Goal: Task Accomplishment & Management: Complete application form

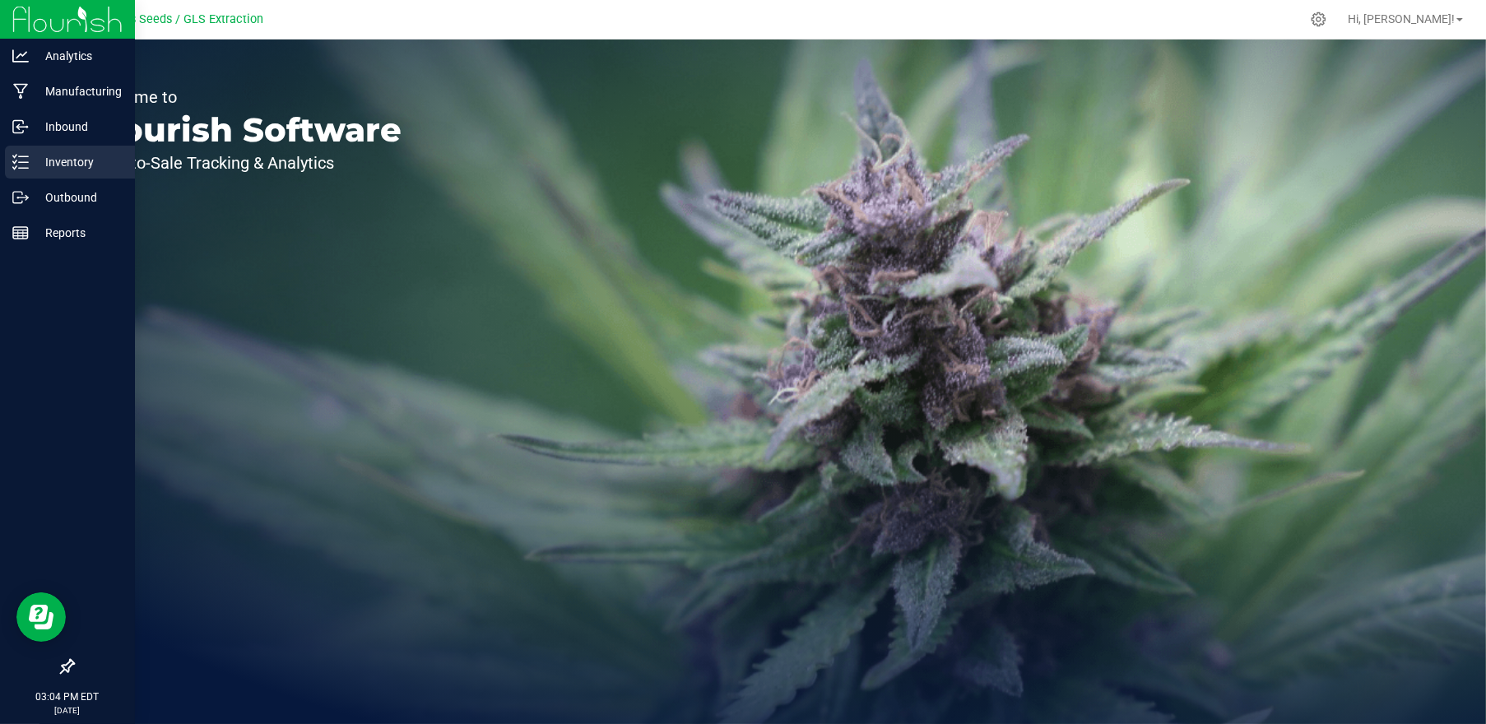
click at [74, 153] on p "Inventory" at bounding box center [78, 162] width 99 height 20
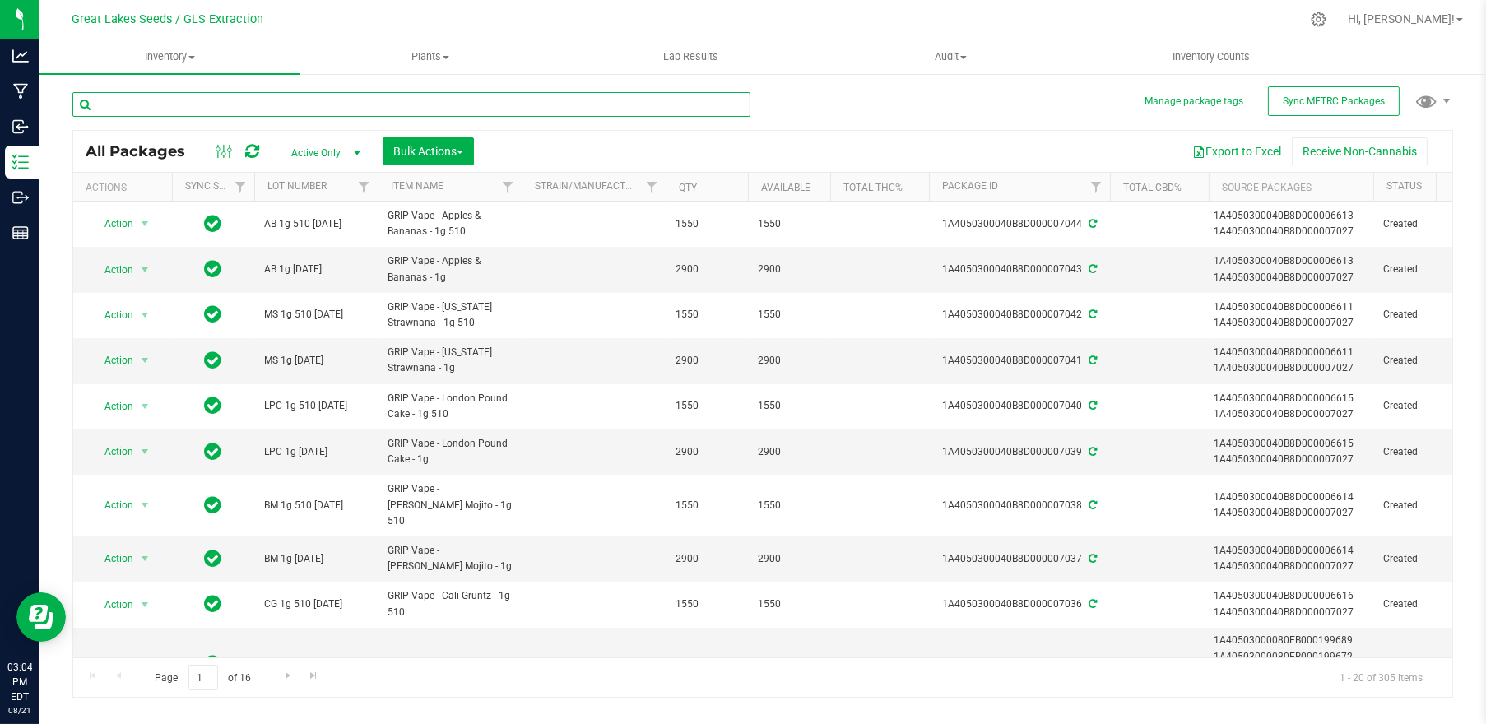
click at [348, 97] on input "text" at bounding box center [411, 104] width 678 height 25
type input "pancake"
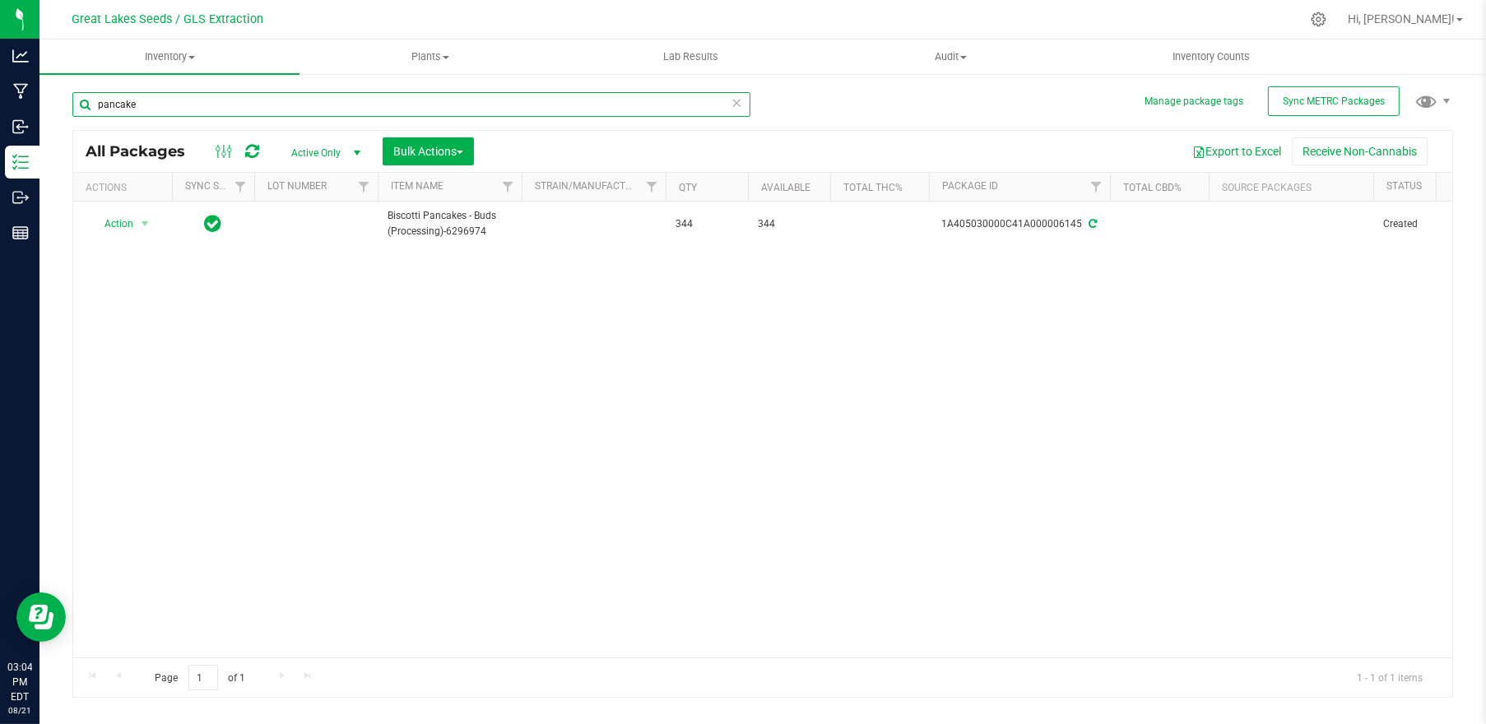
drag, startPoint x: 162, startPoint y: 107, endPoint x: 75, endPoint y: 104, distance: 87.2
click at [75, 104] on input "pancake" at bounding box center [411, 104] width 678 height 25
click at [159, 99] on input "text" at bounding box center [411, 104] width 678 height 25
type input "GRIP 10"
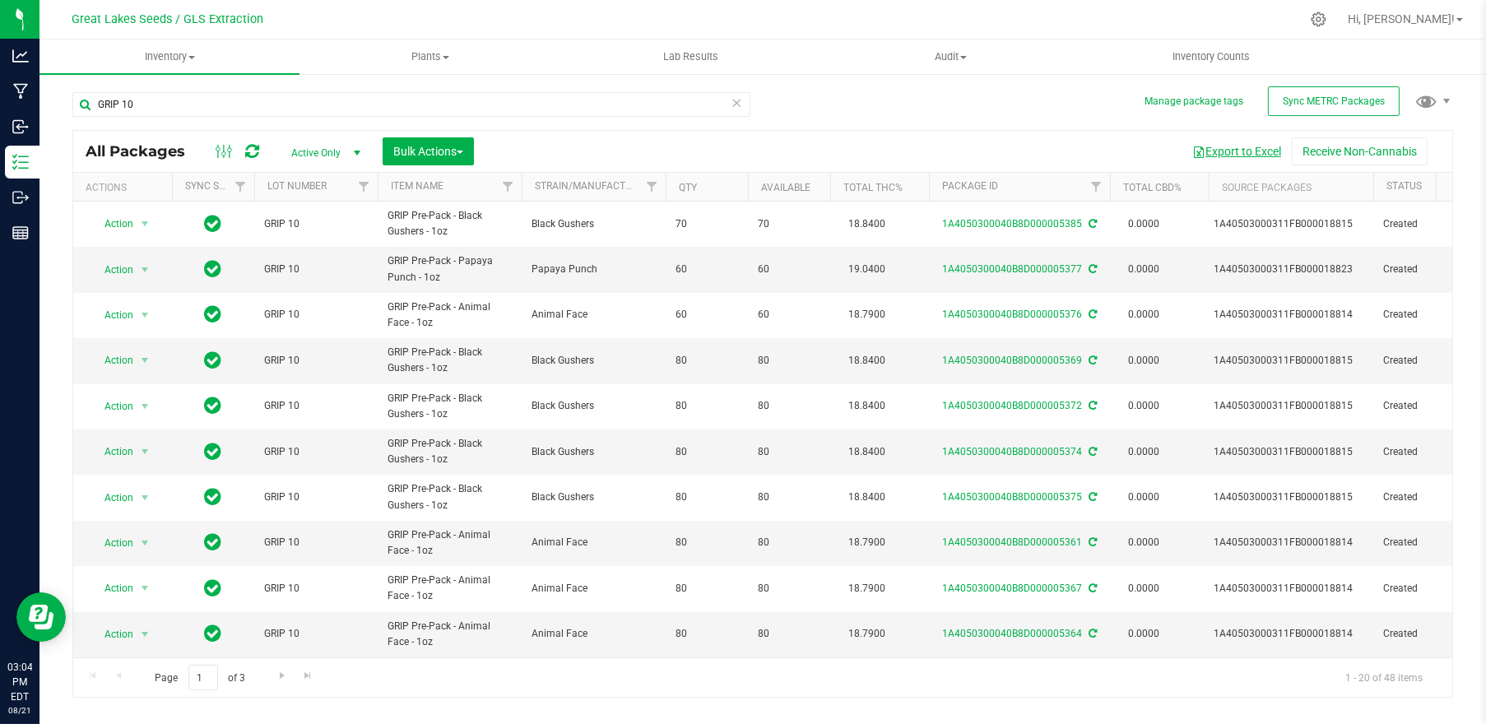
click at [1249, 150] on button "Export to Excel" at bounding box center [1236, 151] width 110 height 28
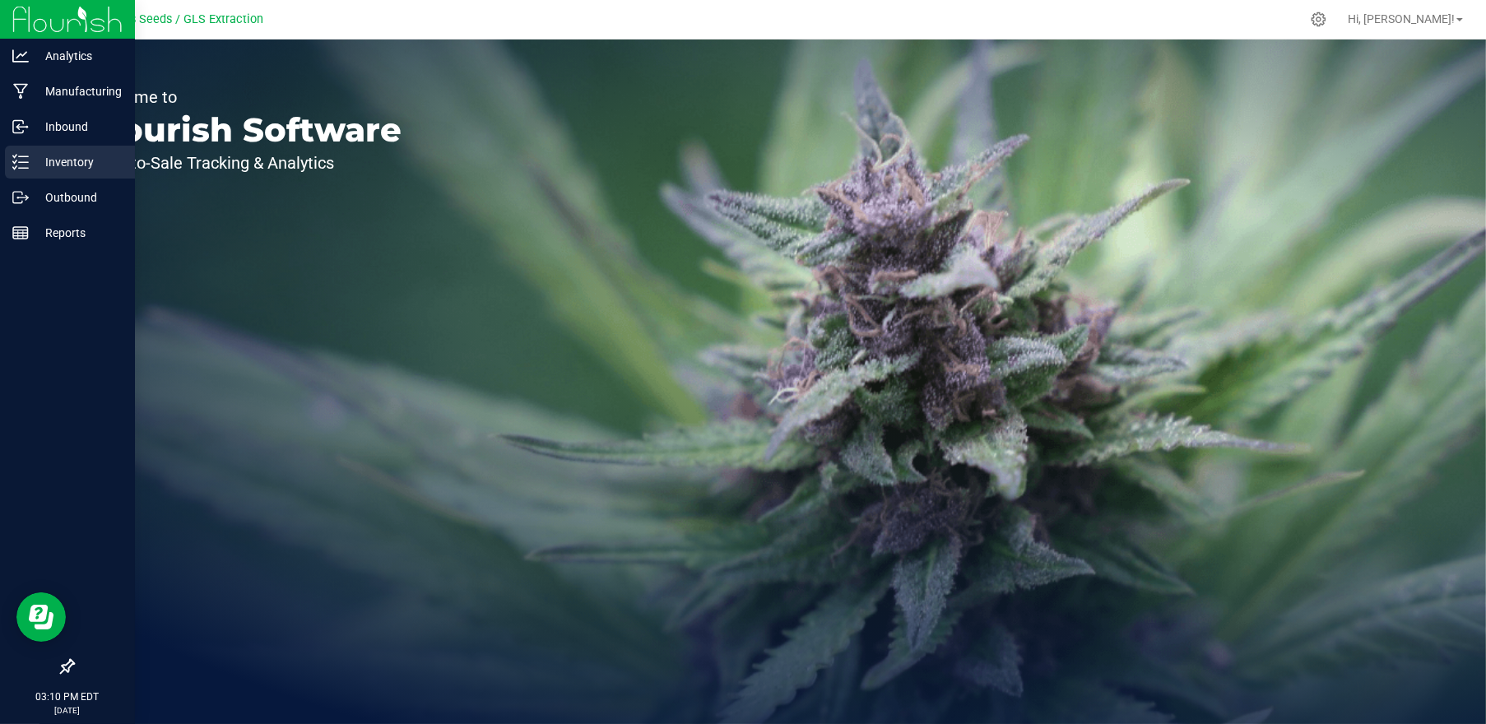
click at [50, 166] on p "Inventory" at bounding box center [78, 162] width 99 height 20
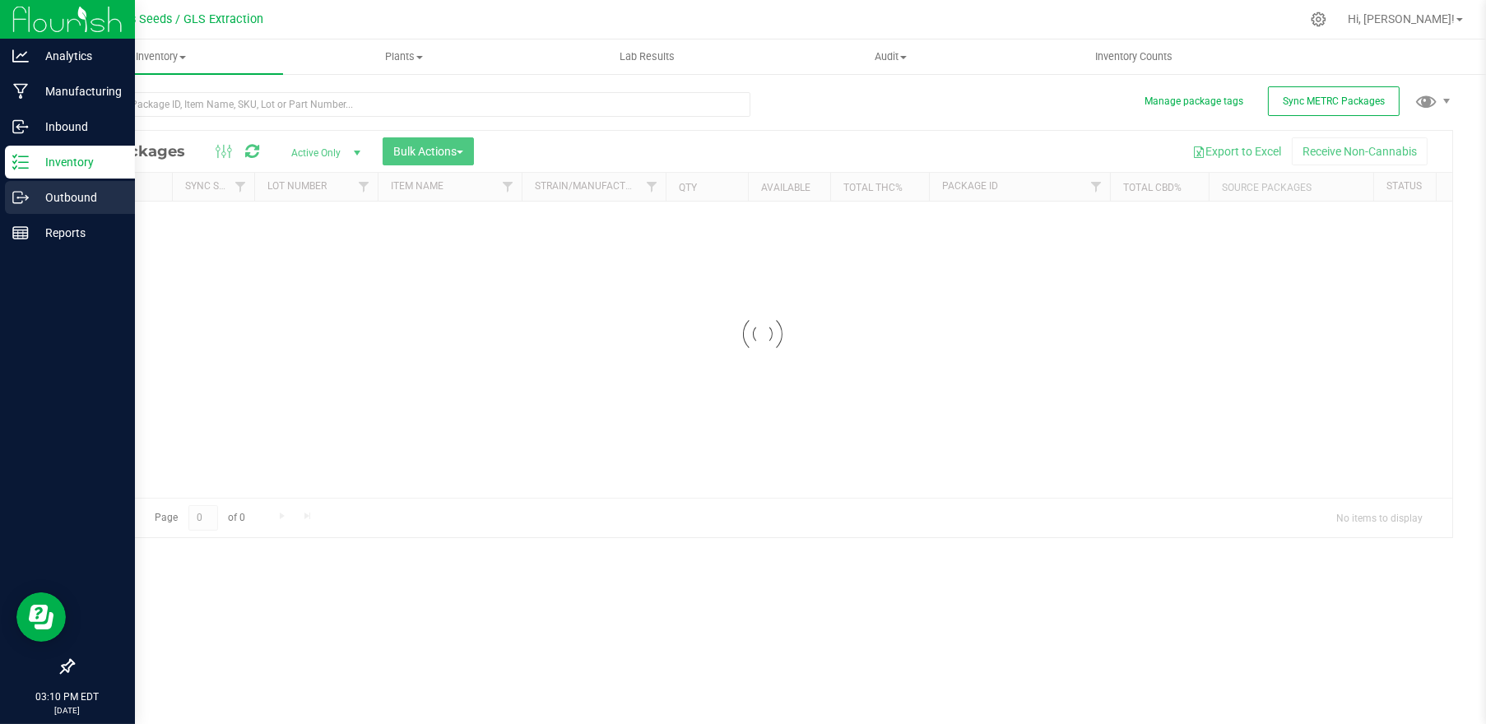
click at [77, 197] on p "Outbound" at bounding box center [78, 198] width 99 height 20
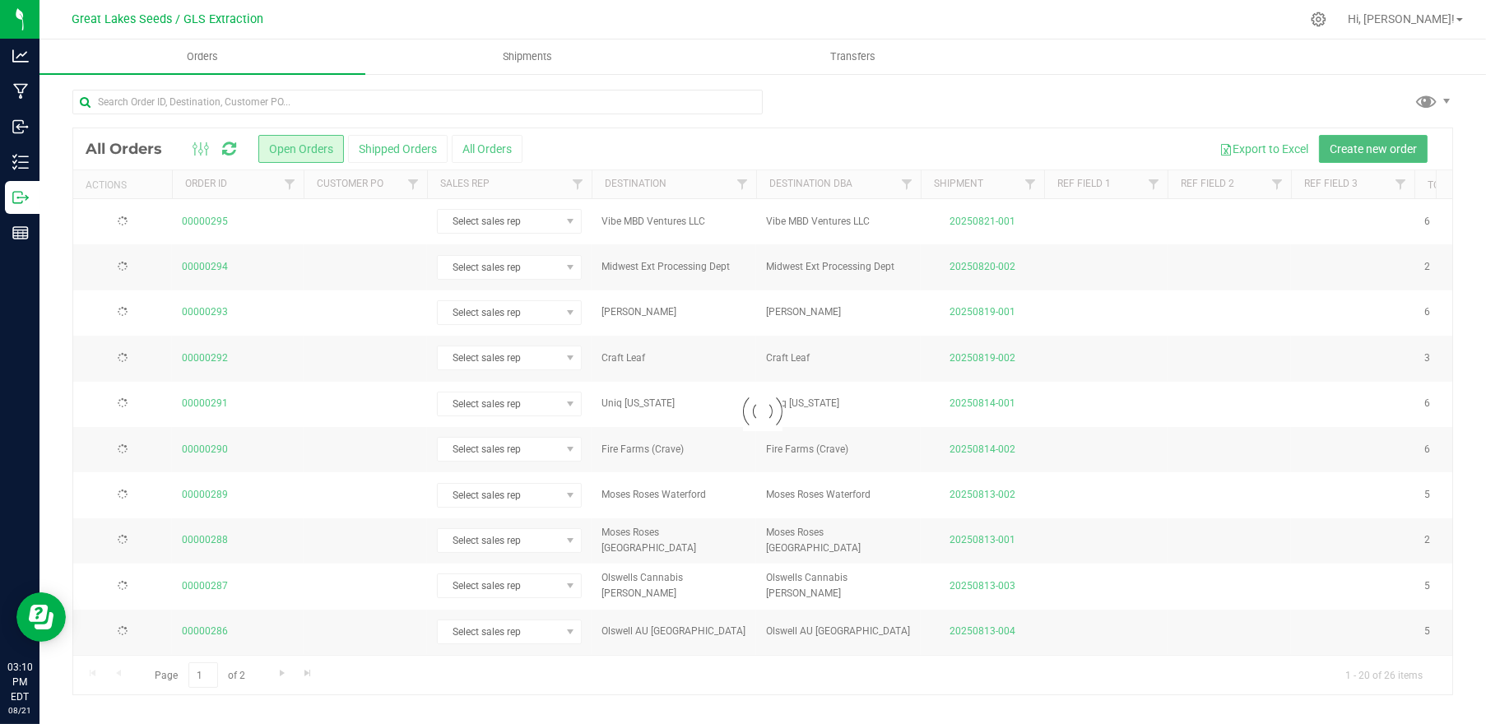
click at [1347, 146] on span "Create new order" at bounding box center [1372, 148] width 87 height 13
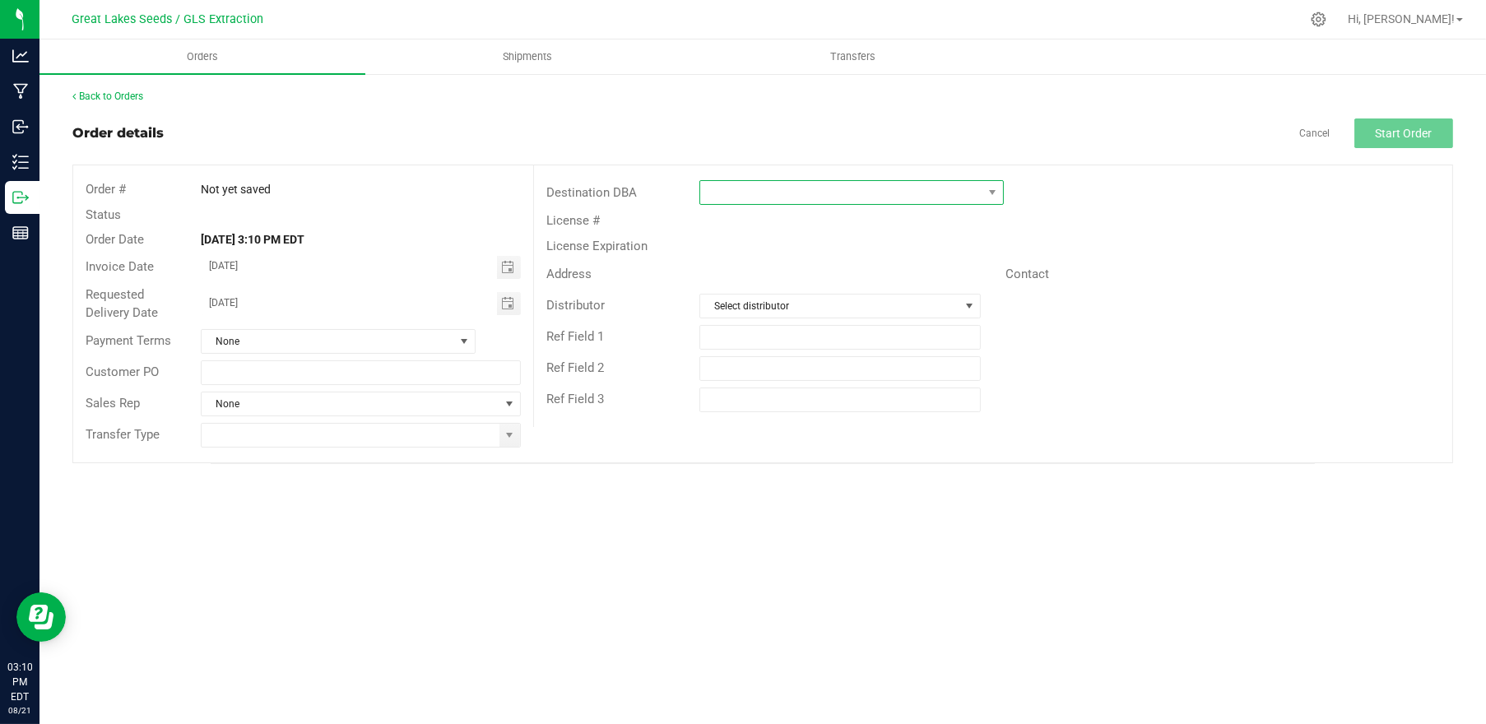
click at [911, 186] on span at bounding box center [841, 192] width 282 height 23
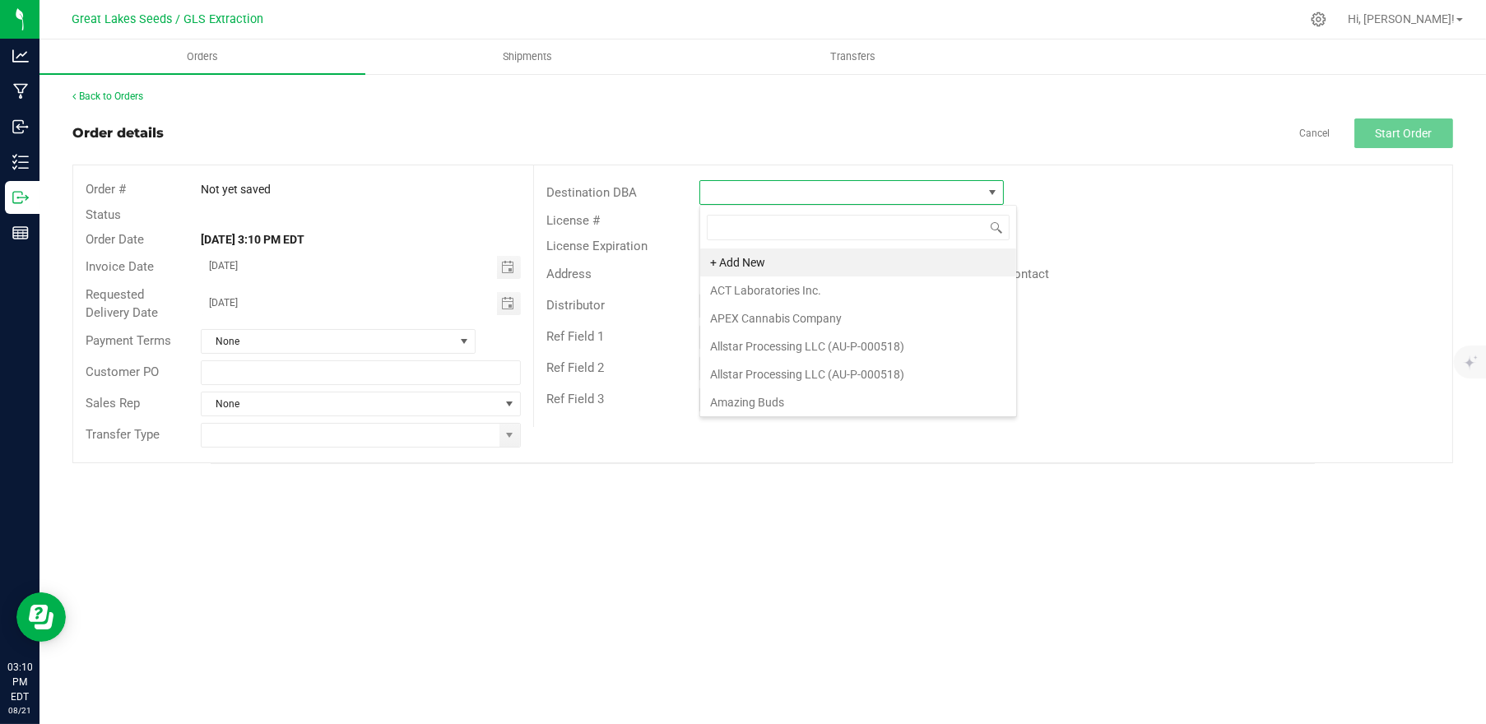
scroll to position [24, 304]
type input "joy"
click at [1056, 224] on div "License #" at bounding box center [993, 221] width 918 height 26
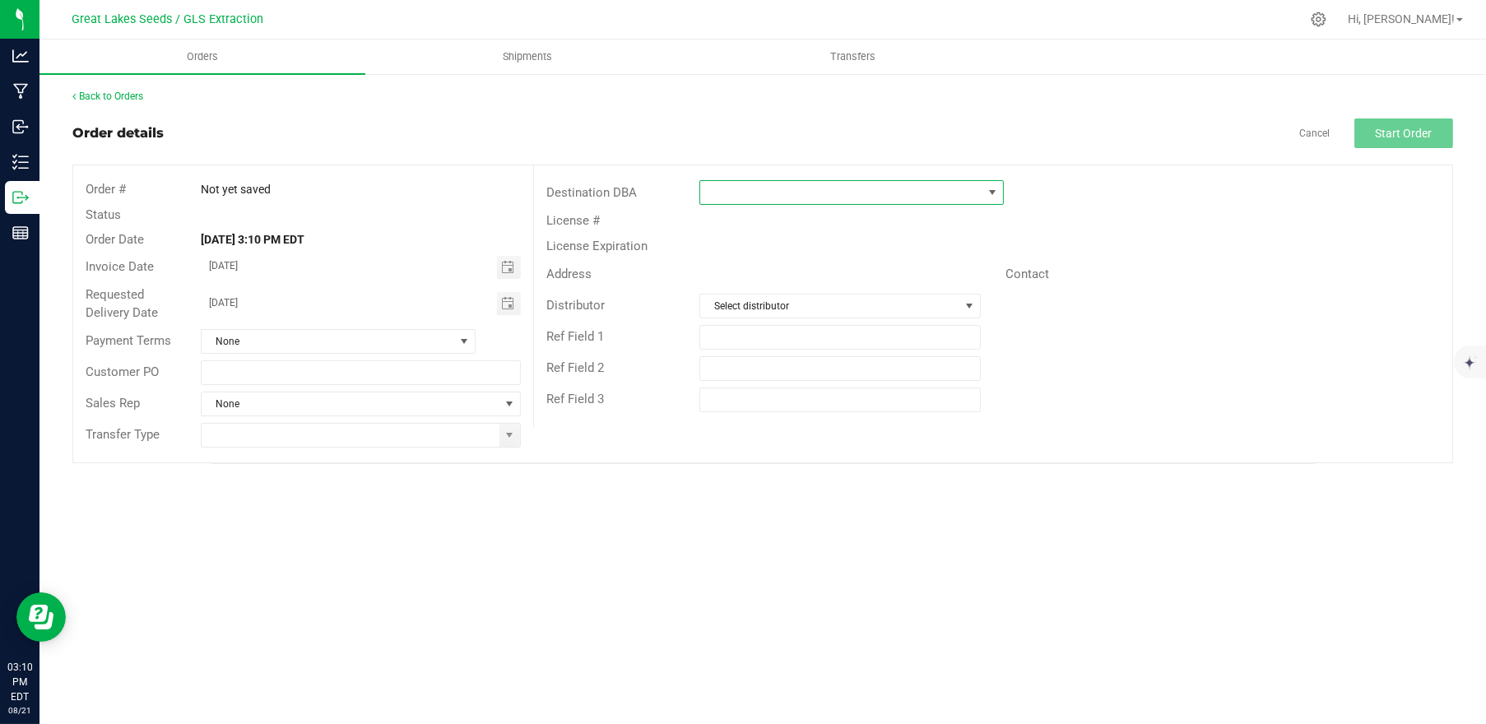
click at [988, 194] on span at bounding box center [991, 192] width 13 height 13
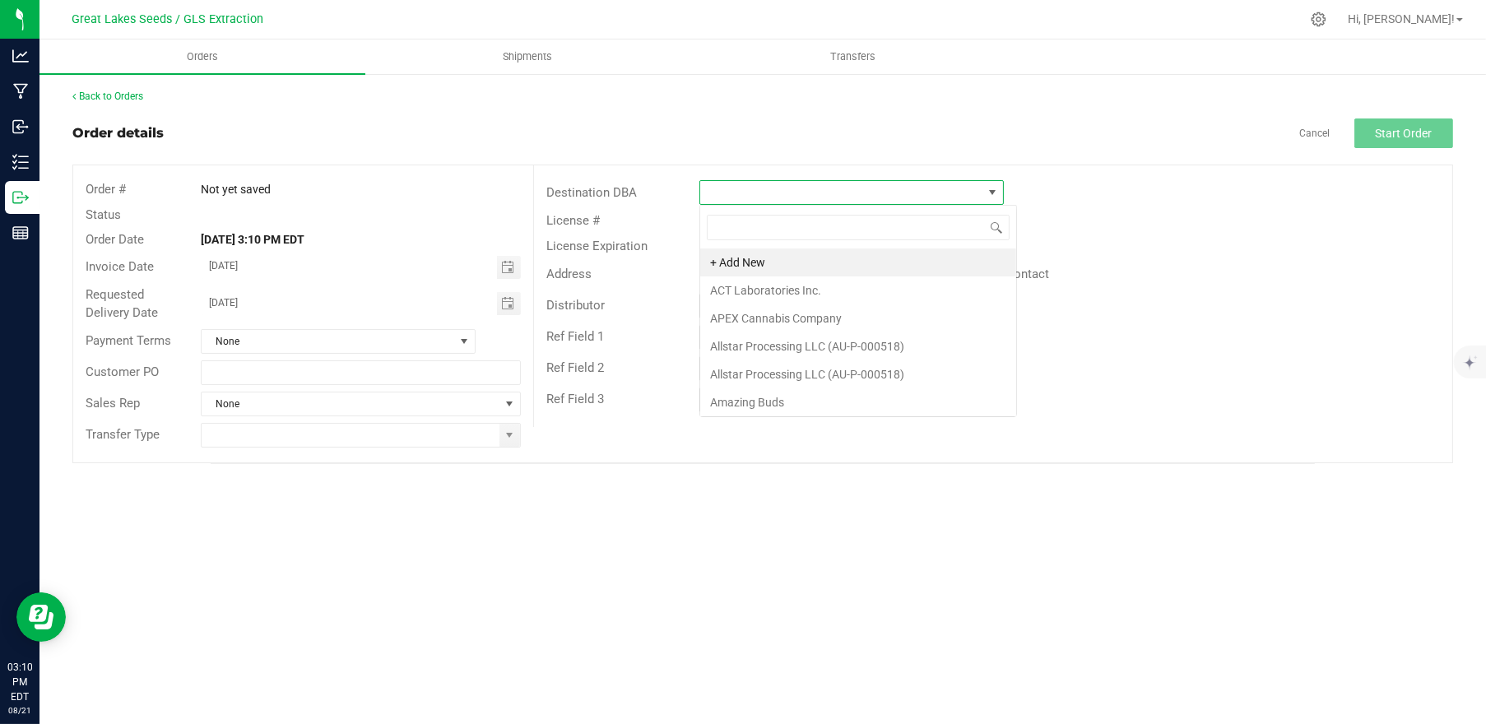
scroll to position [24, 304]
click at [899, 256] on li "+ Add New" at bounding box center [858, 262] width 316 height 28
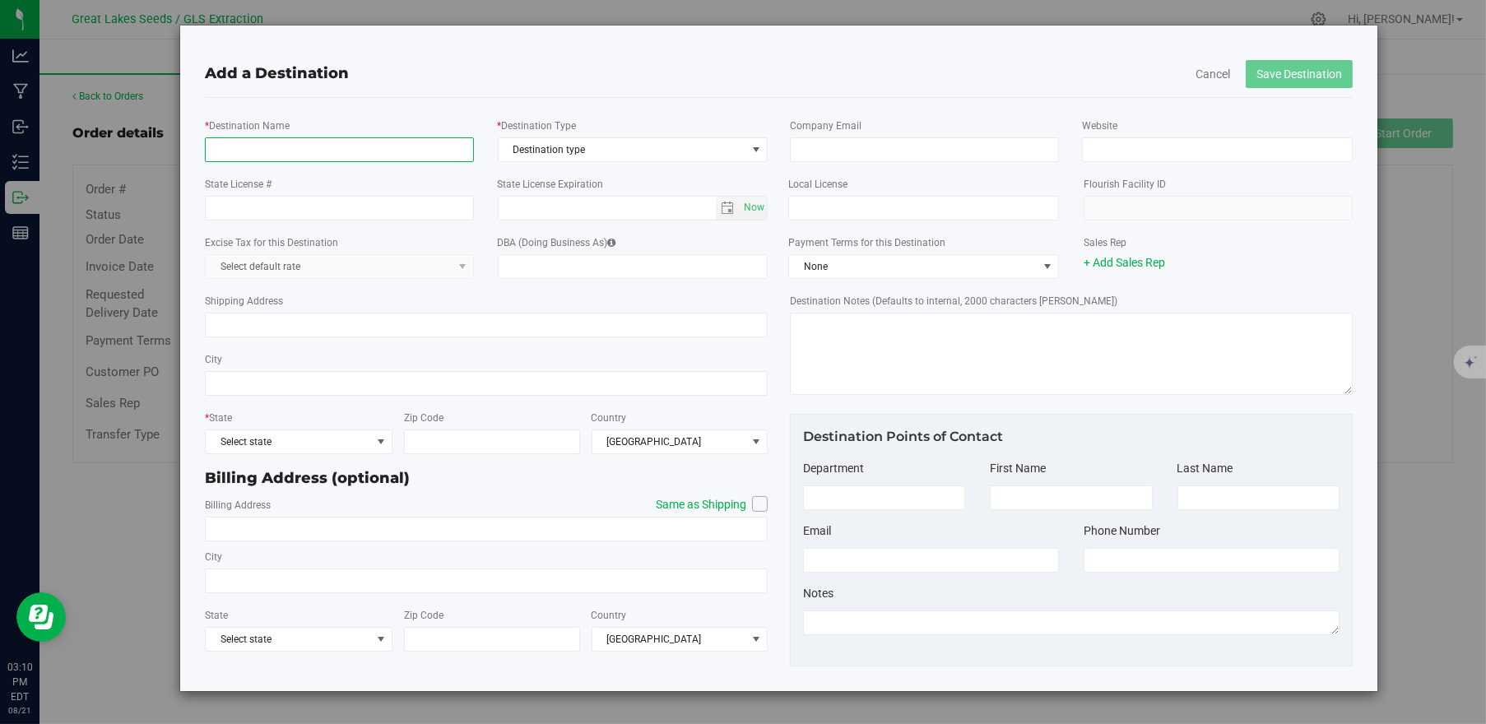
click at [412, 151] on input "* Destination Name" at bounding box center [339, 149] width 269 height 25
type input "J"
type input "VJAS"
click at [651, 150] on span "Destination type" at bounding box center [622, 149] width 248 height 23
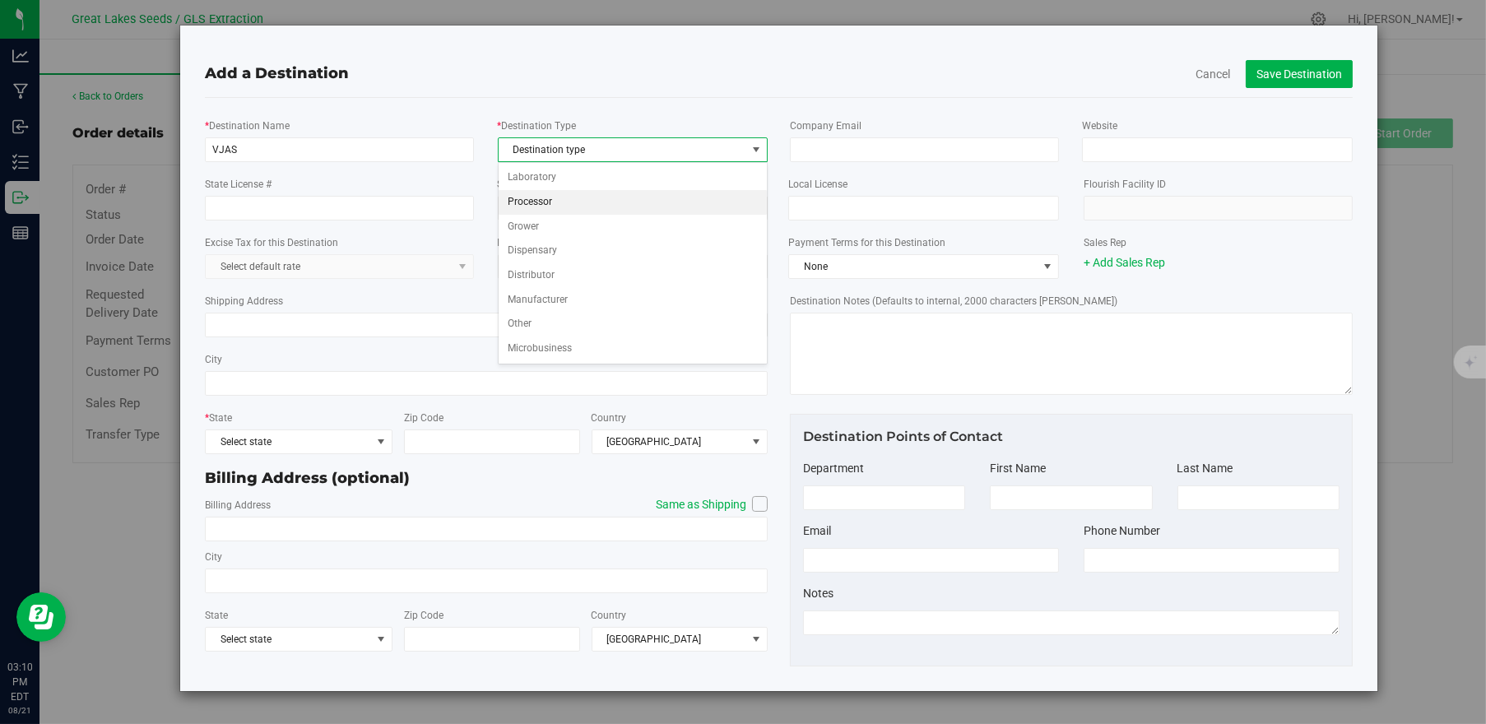
click at [590, 192] on li "Processor" at bounding box center [632, 202] width 269 height 25
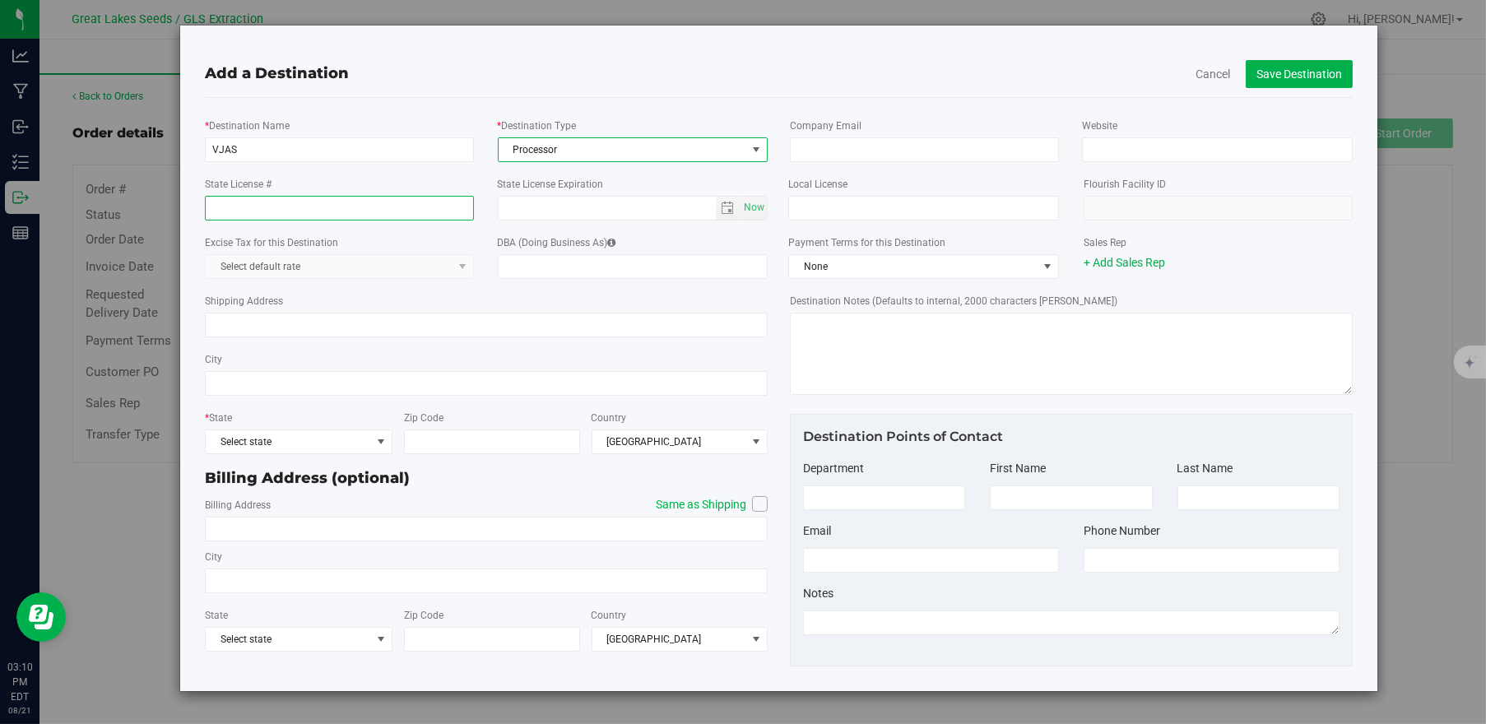
click at [371, 204] on input "State License #" at bounding box center [339, 208] width 269 height 25
type input "AU-P-000602"
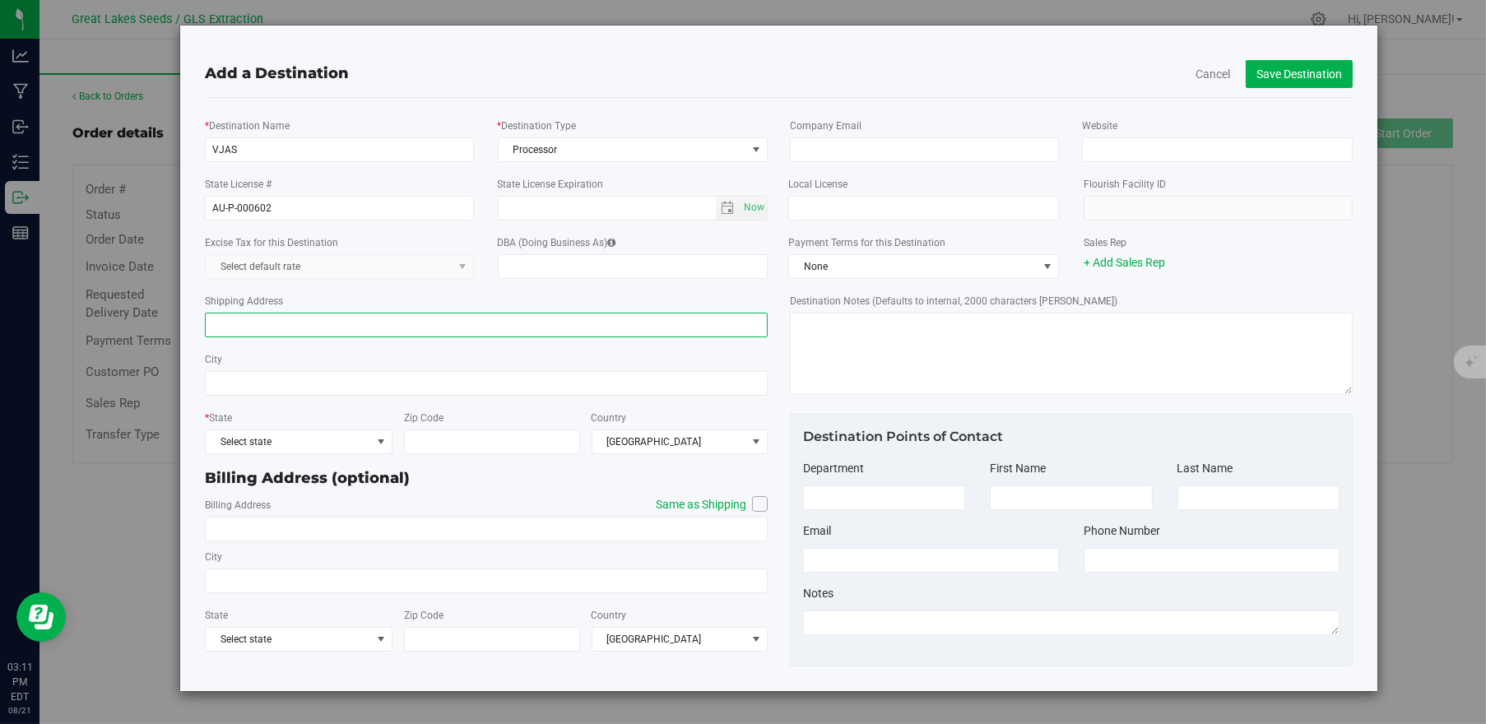
click at [275, 321] on input "Shipping Address" at bounding box center [486, 325] width 563 height 25
type input "[STREET_ADDRESS]"
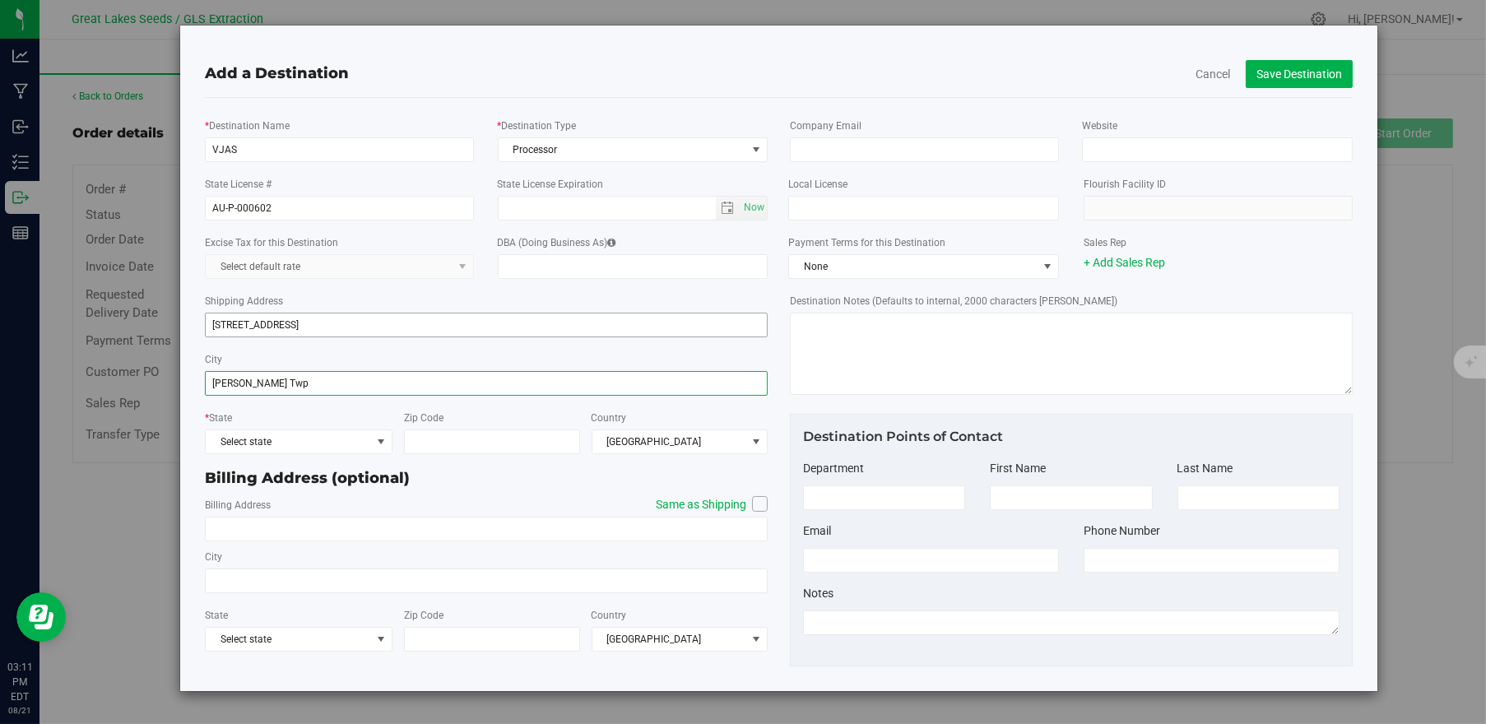
type input "[PERSON_NAME] Twp"
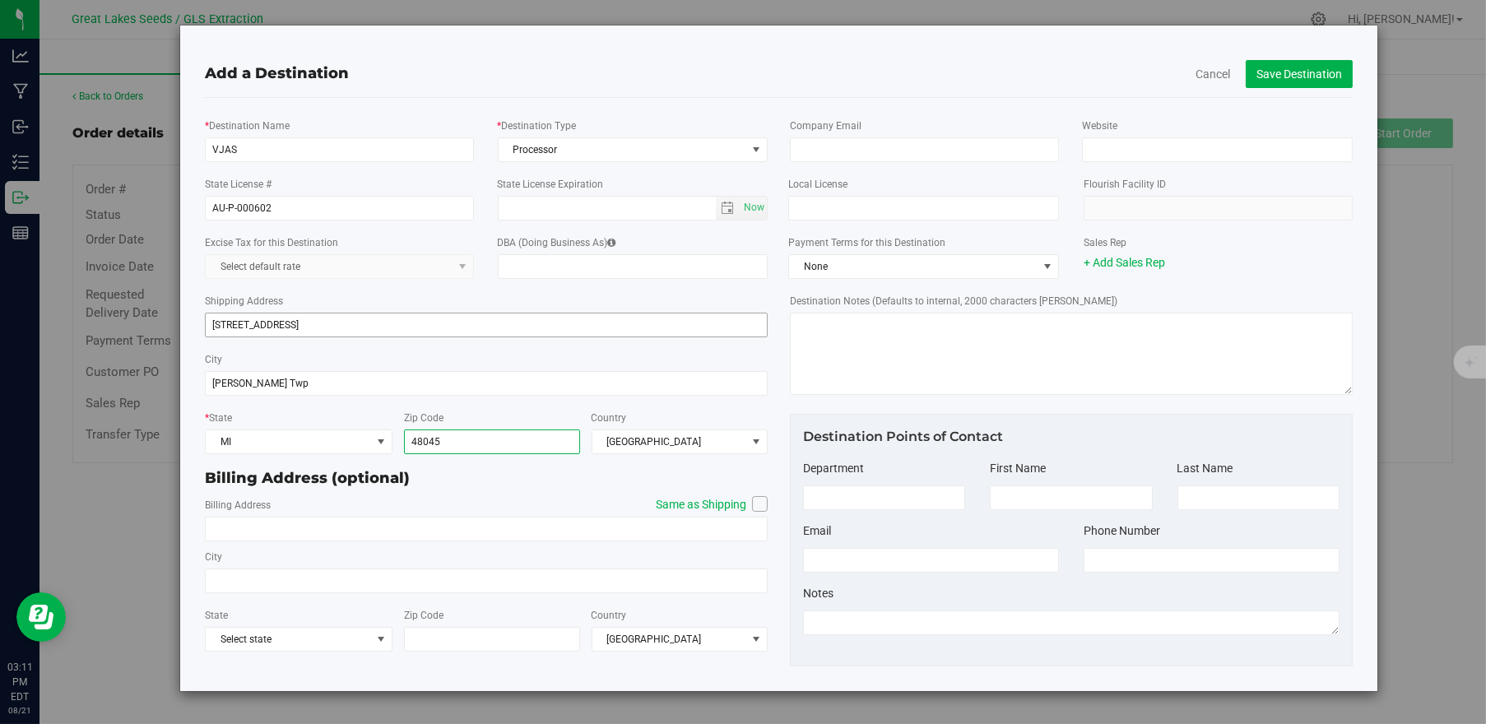
type input "48045"
click at [763, 503] on icon at bounding box center [760, 503] width 10 height 0
click at [0, 0] on input "Same as Shipping" at bounding box center [0, 0] width 0 height 0
type input "[STREET_ADDRESS]"
type input "[PERSON_NAME] Twp"
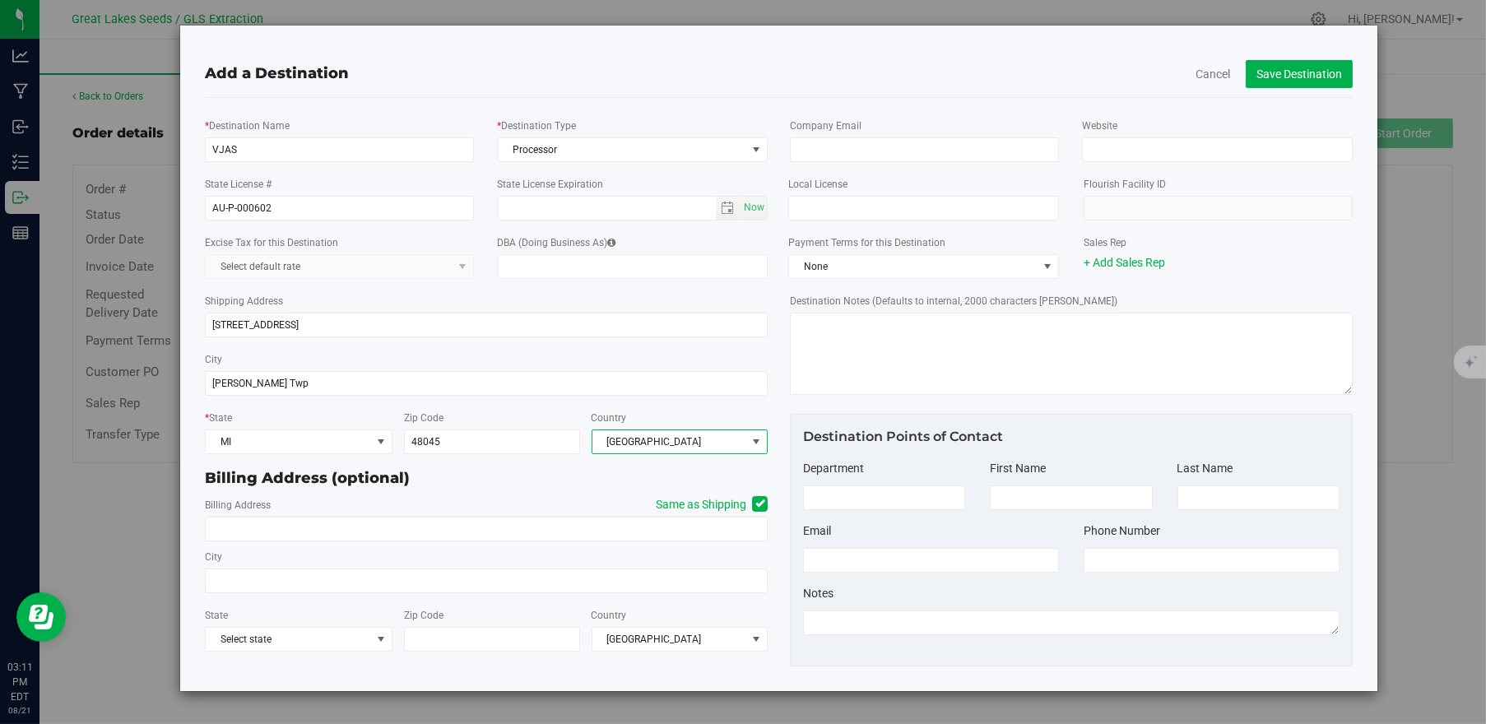
type input "48045"
click at [1258, 71] on button "Save Destination" at bounding box center [1298, 74] width 107 height 28
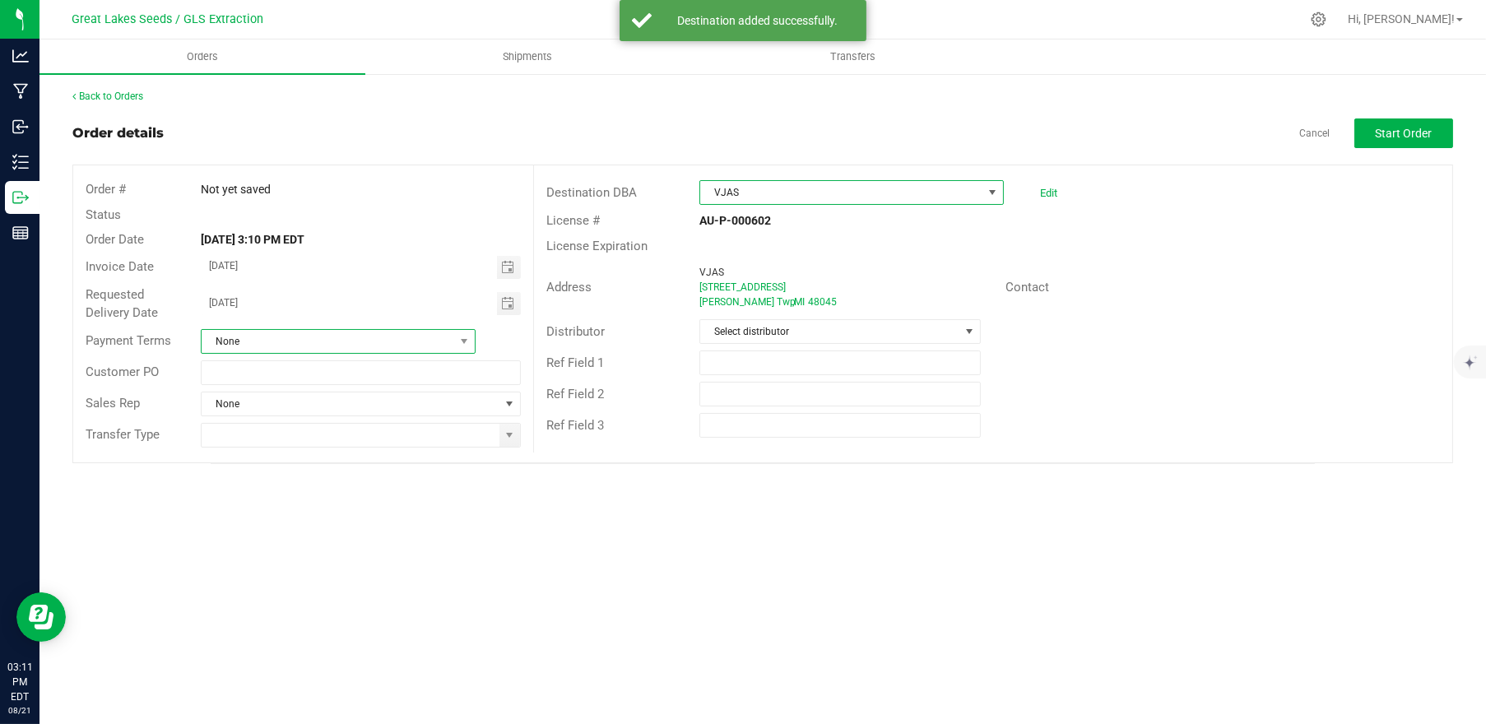
click at [304, 340] on span "None" at bounding box center [328, 341] width 253 height 23
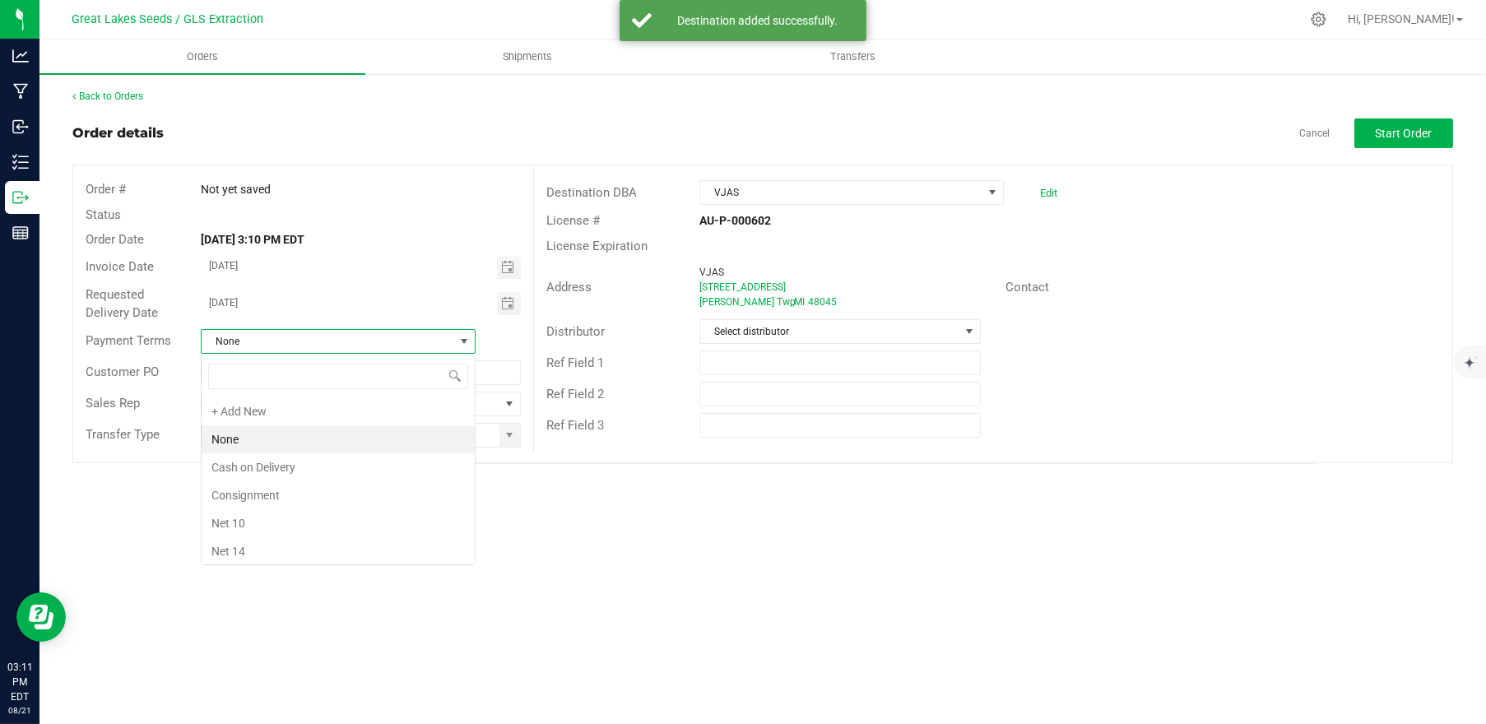
scroll to position [24, 275]
click at [304, 341] on span "None" at bounding box center [328, 341] width 253 height 23
click at [507, 442] on span at bounding box center [509, 435] width 21 height 23
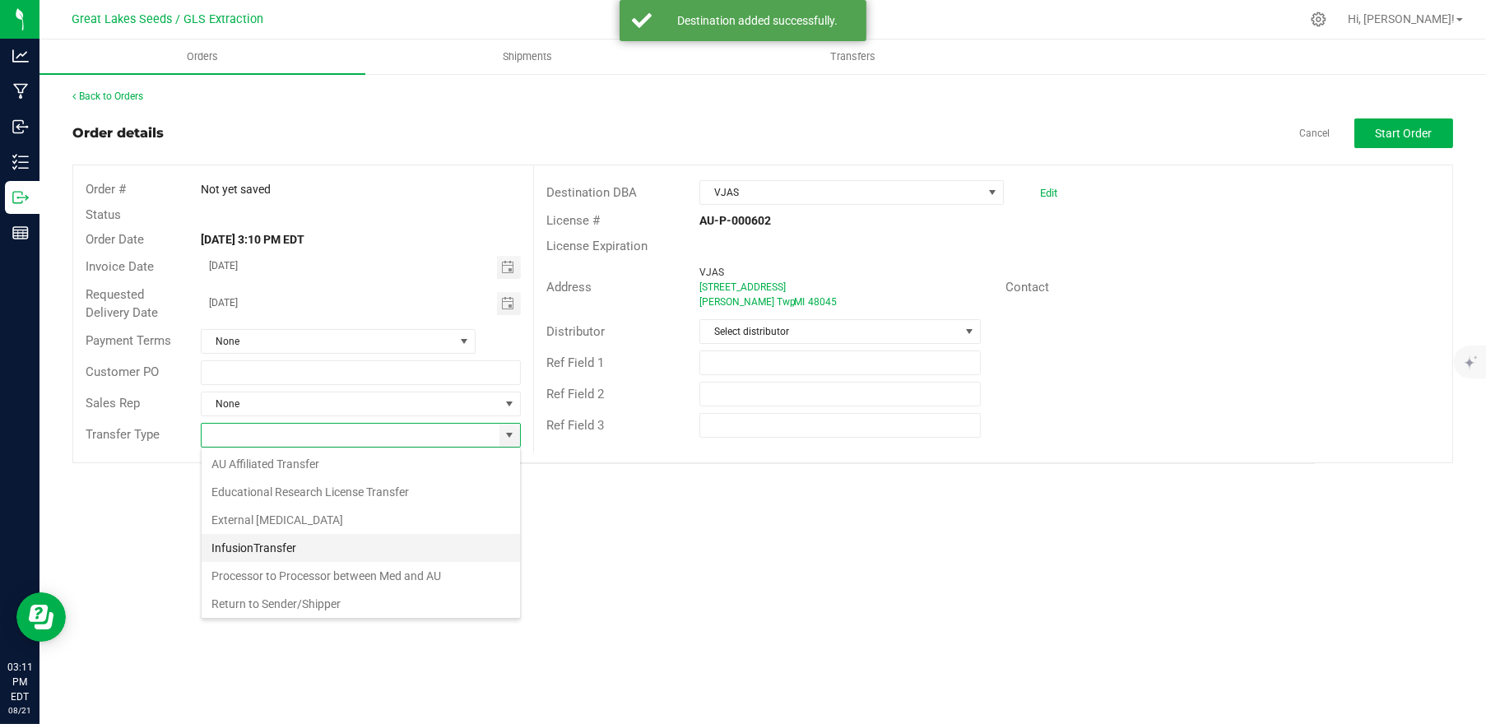
scroll to position [114, 0]
click at [336, 568] on li "Wholesale Transfer" at bounding box center [361, 574] width 318 height 28
type input "Wholesale Transfer"
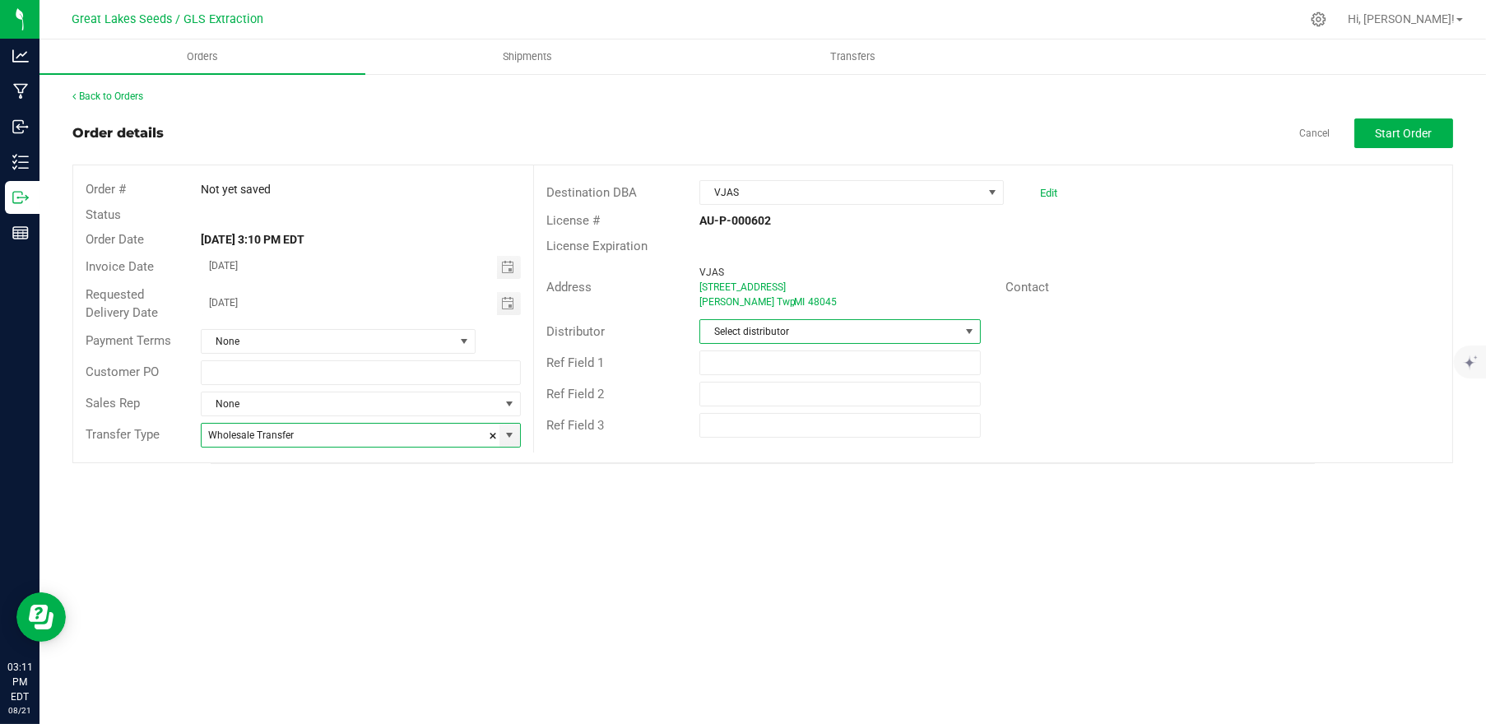
click at [967, 335] on span at bounding box center [968, 331] width 13 height 13
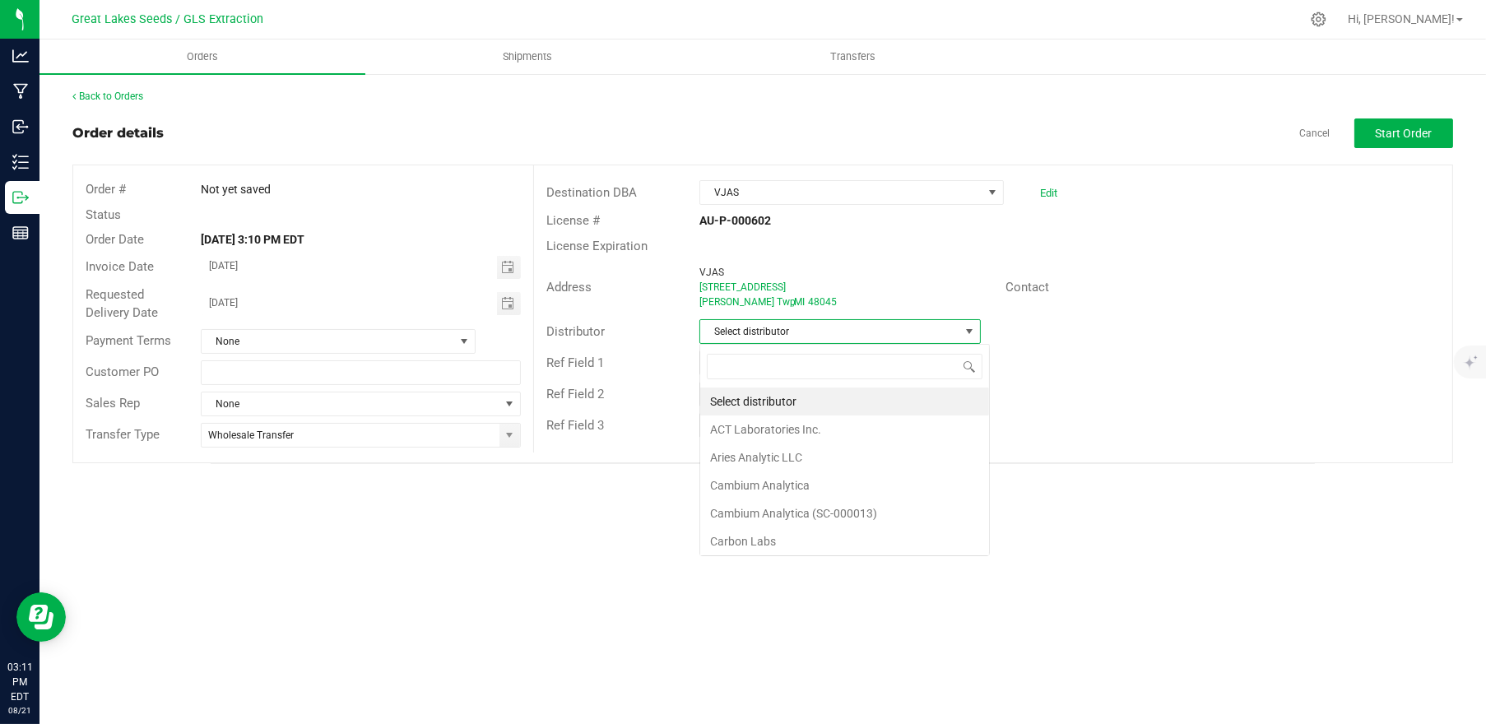
scroll to position [24, 281]
type input "mot"
click at [814, 390] on li "Motas Transportation" at bounding box center [840, 401] width 280 height 28
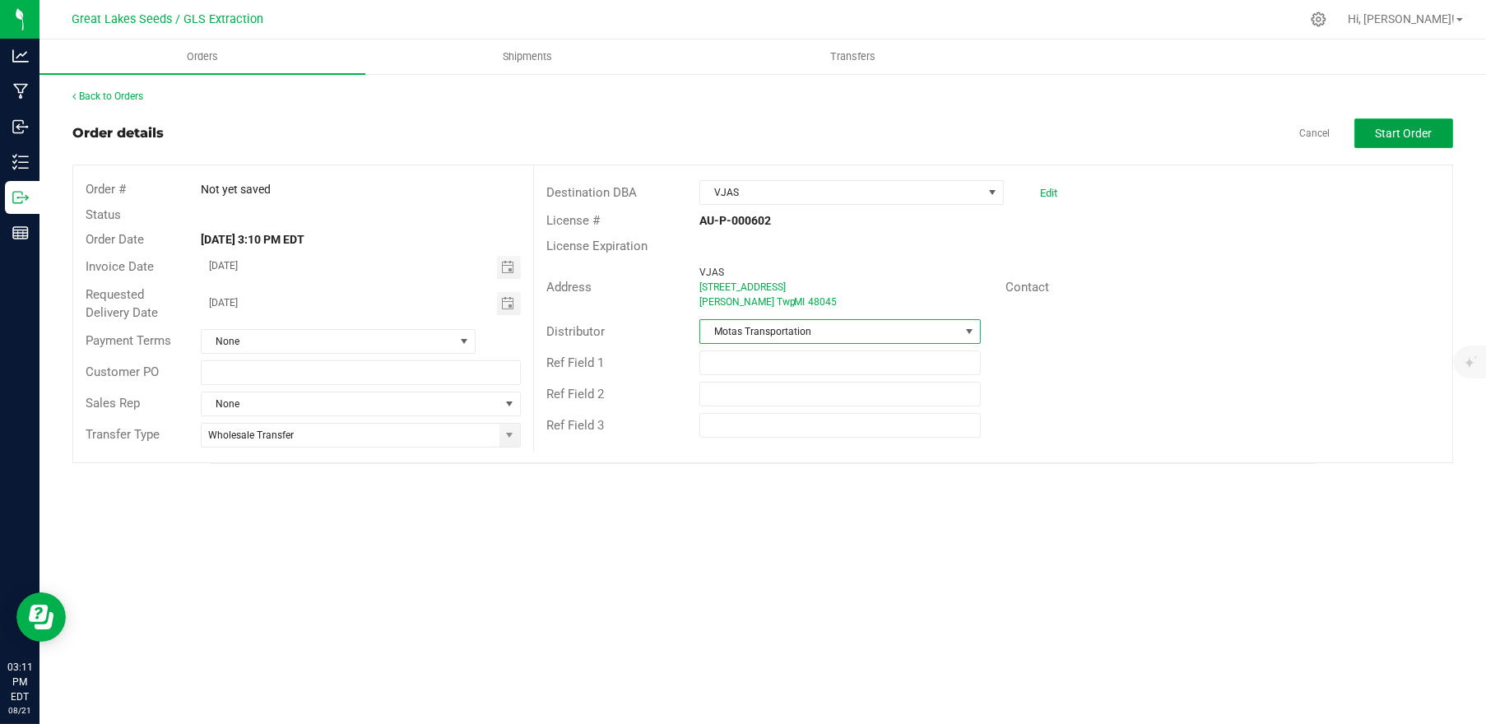
click at [1390, 131] on span "Start Order" at bounding box center [1403, 133] width 57 height 13
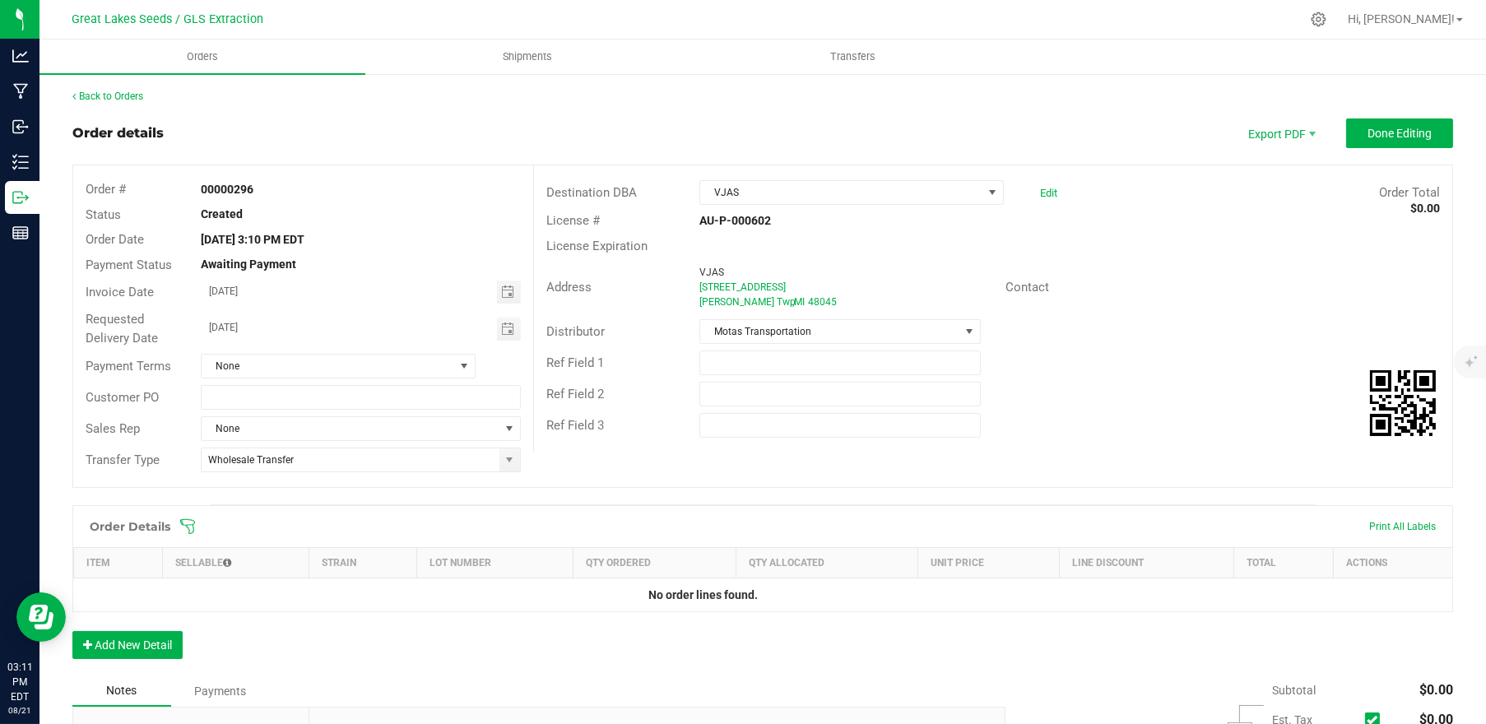
click at [192, 518] on icon at bounding box center [187, 526] width 16 height 16
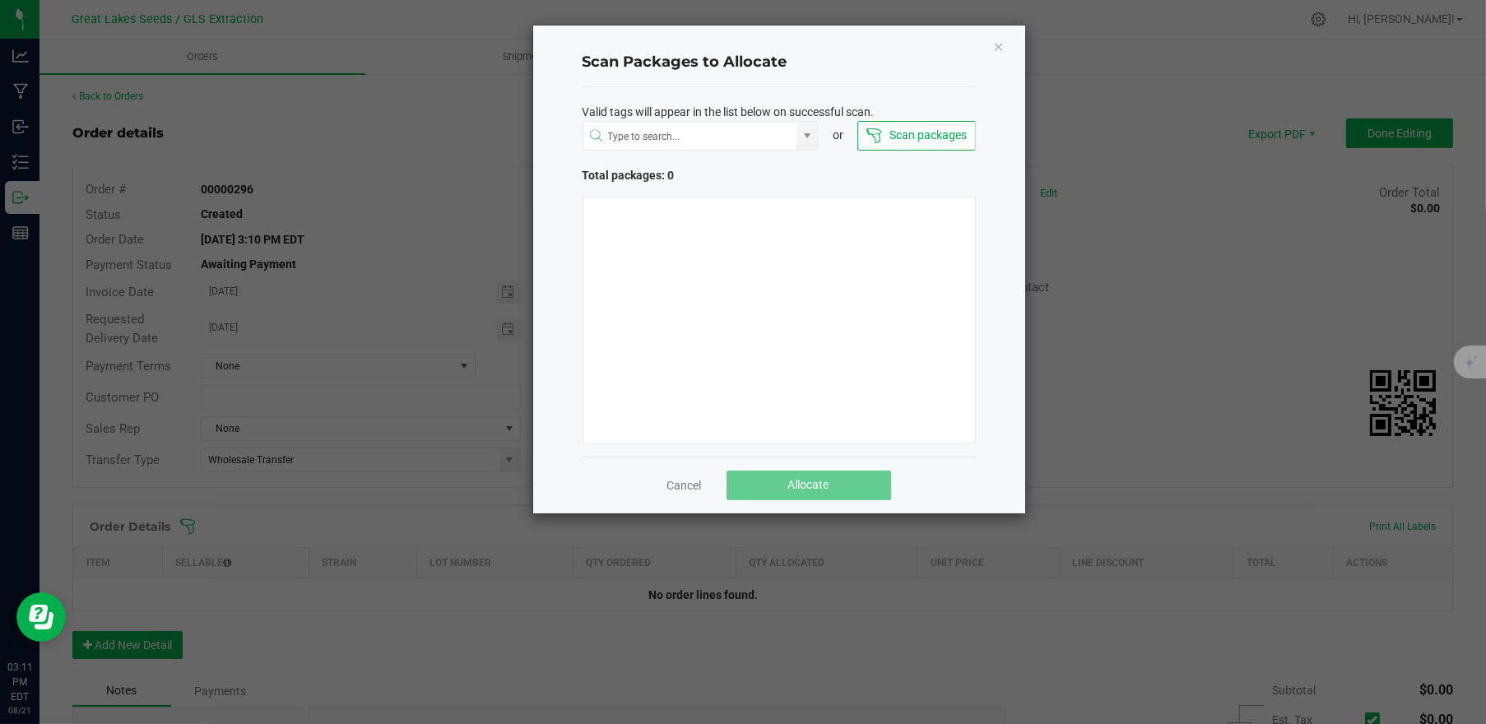
click at [903, 139] on button "Scan packages" at bounding box center [916, 136] width 118 height 30
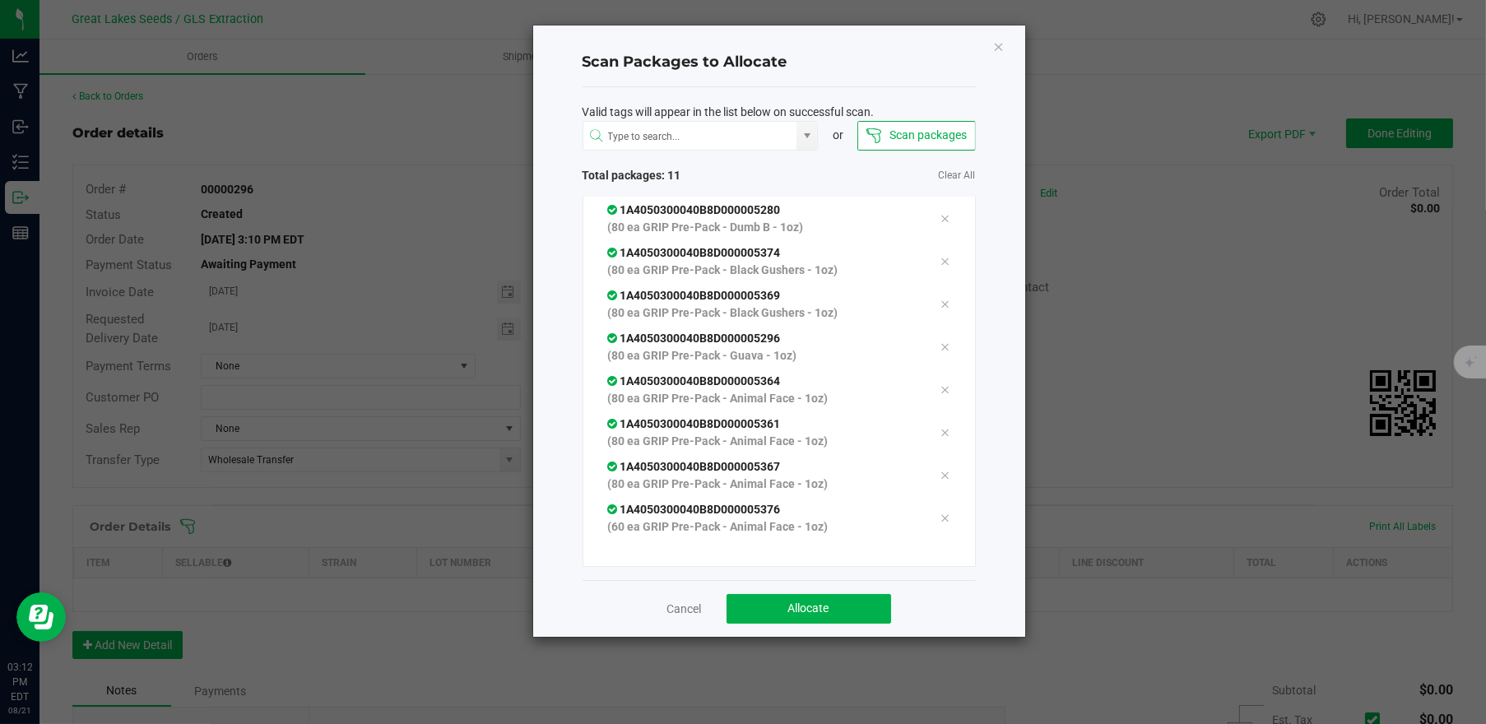
scroll to position [142, 0]
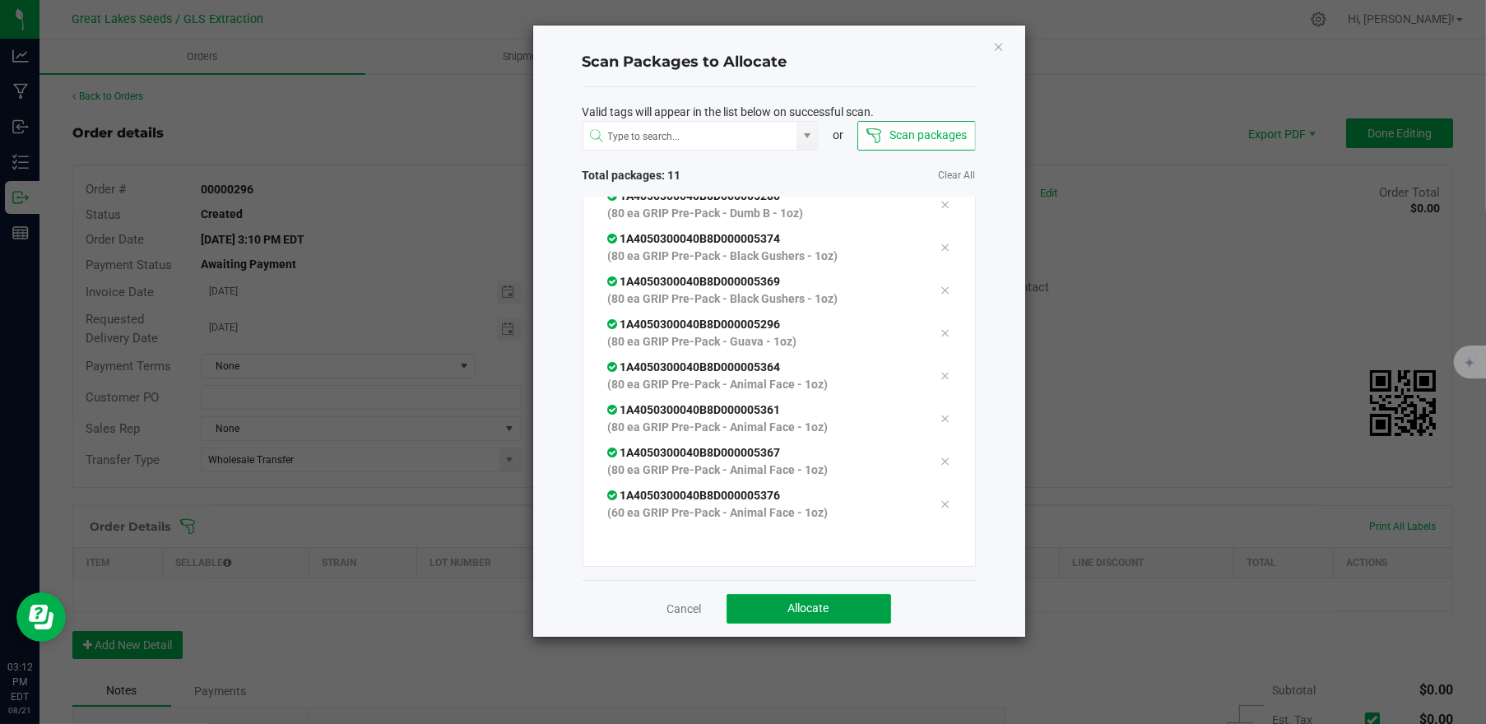
click at [809, 614] on span "Allocate" at bounding box center [808, 607] width 41 height 13
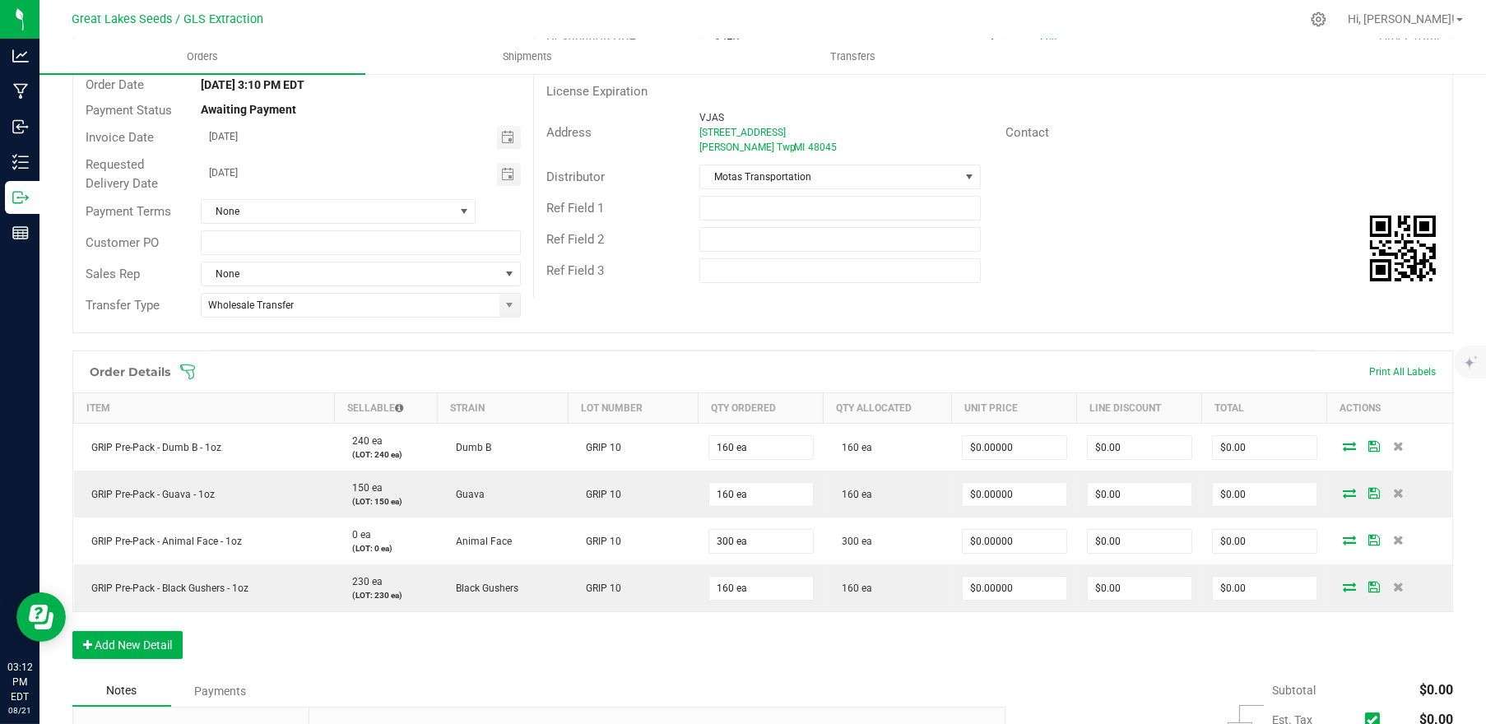
scroll to position [219, 0]
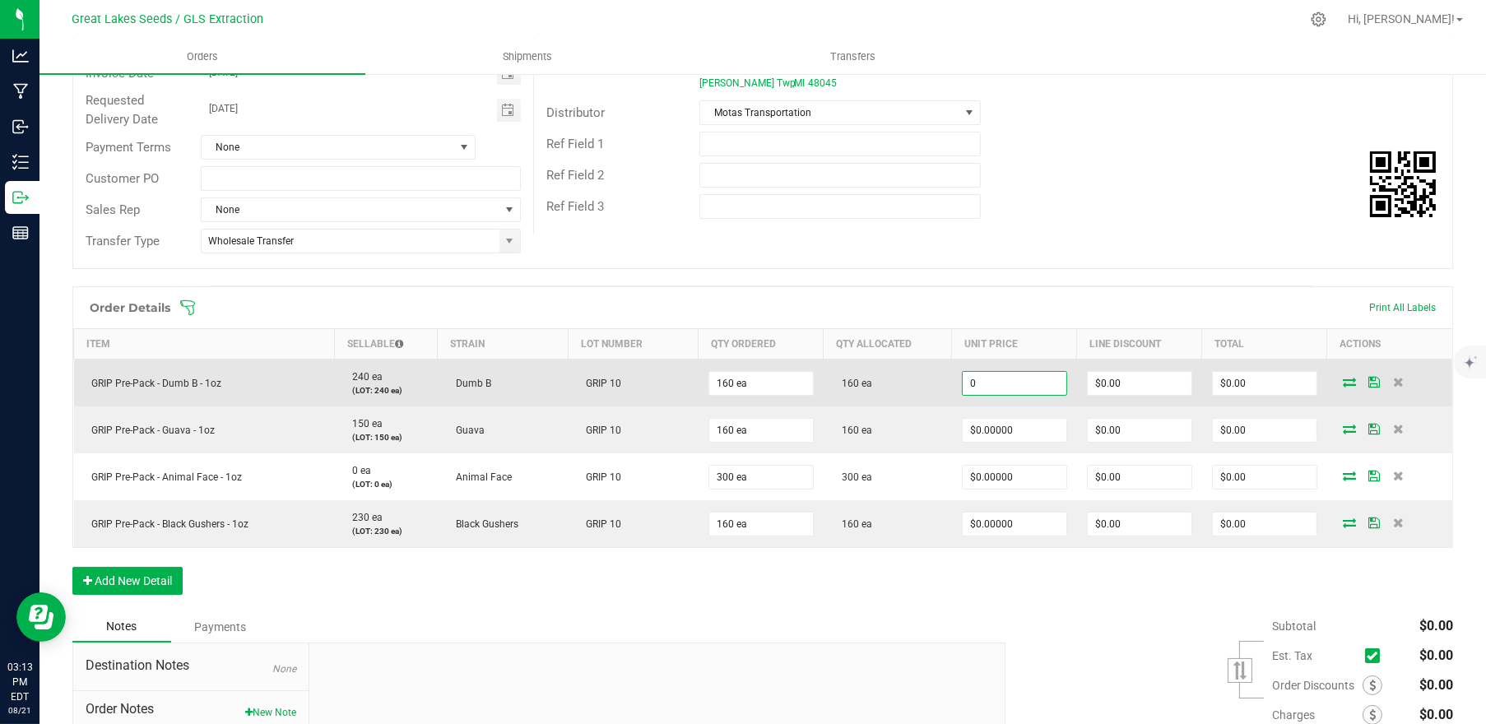
click at [1018, 380] on input "0" at bounding box center [1014, 383] width 104 height 23
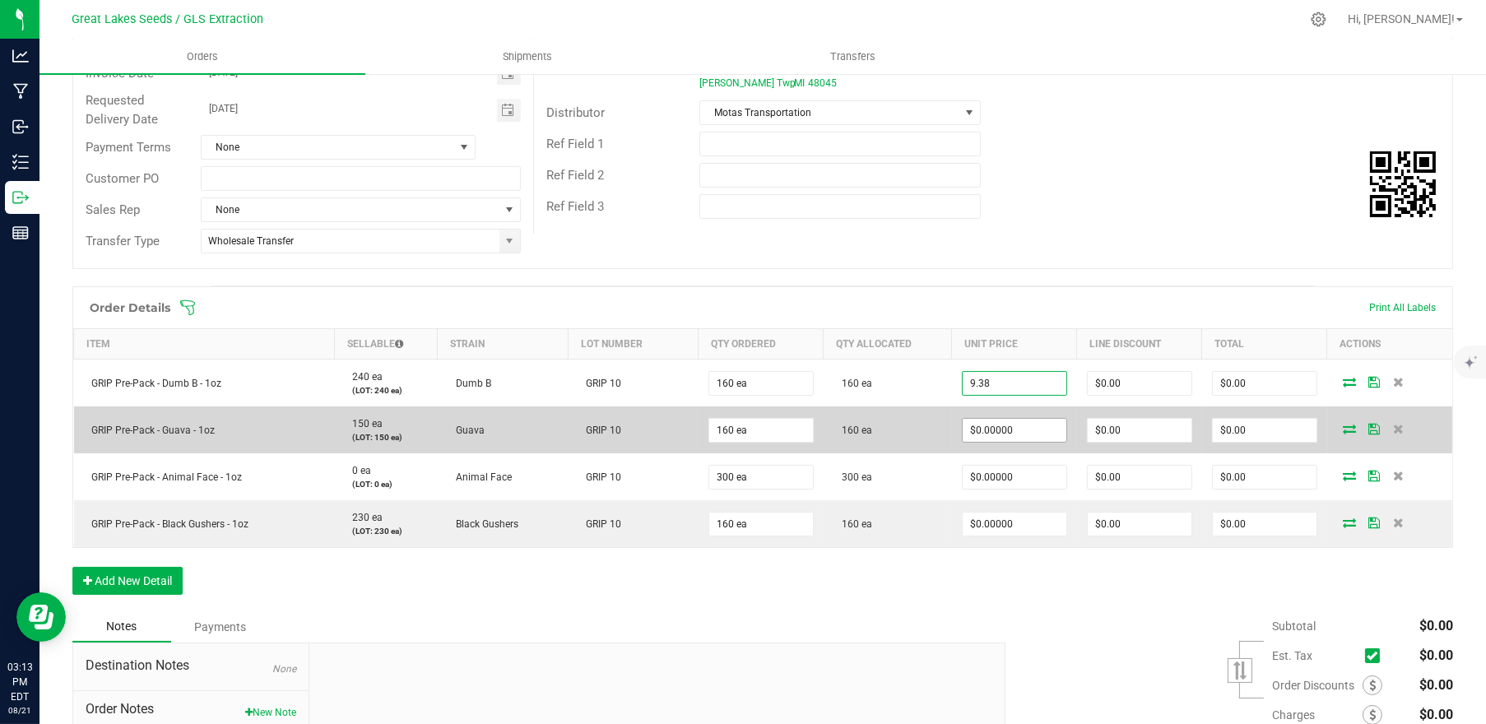
type input "$9.38000"
type input "$1,500.80"
click at [1014, 431] on input "0" at bounding box center [1014, 430] width 104 height 23
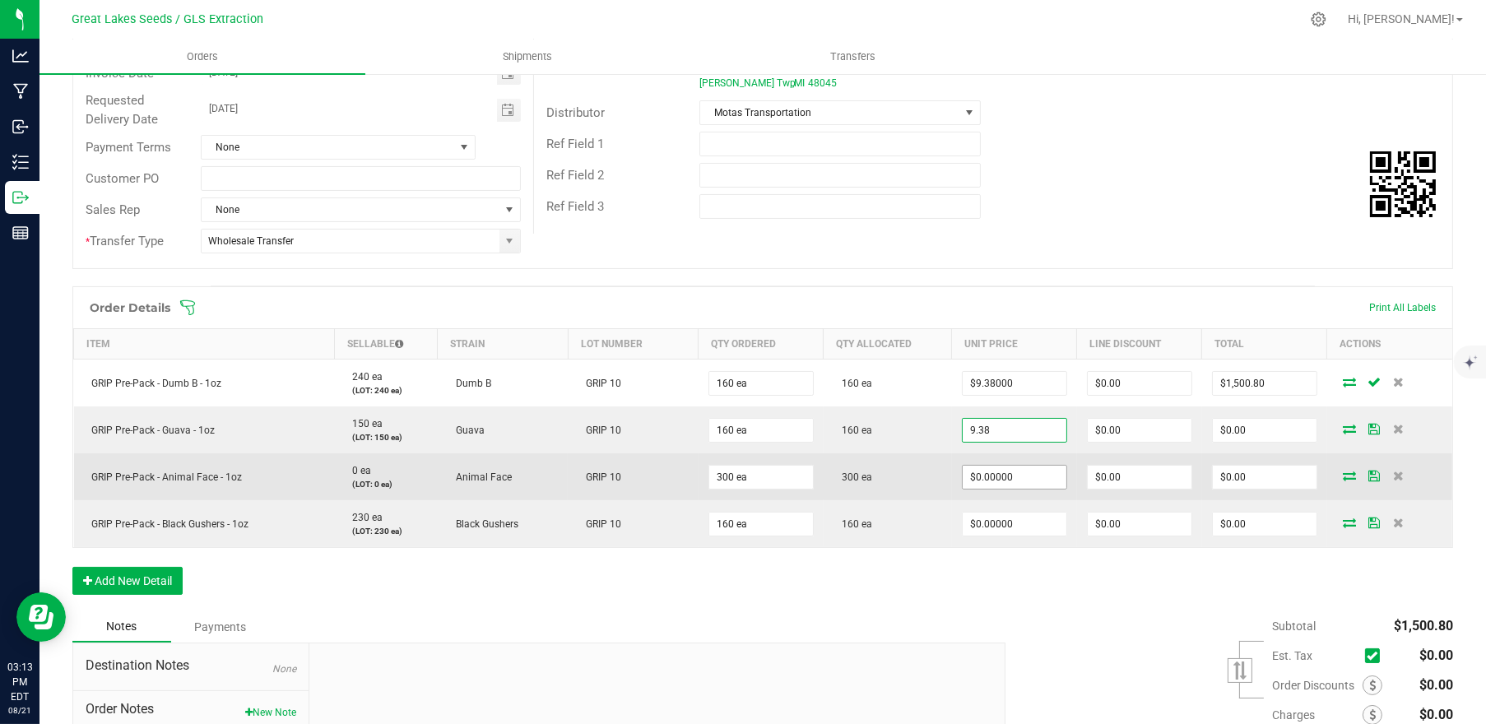
type input "$9.38000"
type input "$1,500.80"
click at [1013, 480] on input "0" at bounding box center [1014, 477] width 104 height 23
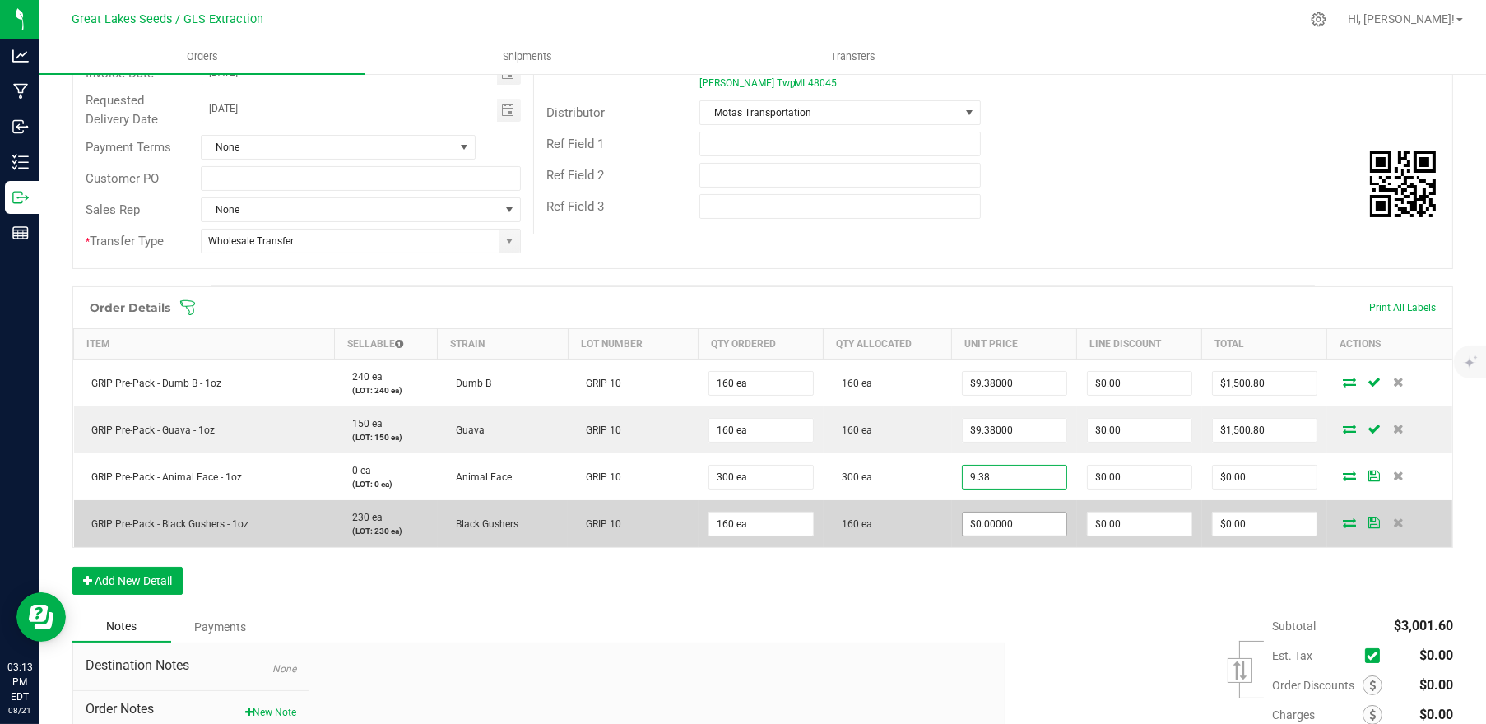
type input "$9.38000"
type input "$2,814.00"
click at [1019, 523] on input "0" at bounding box center [1014, 523] width 104 height 23
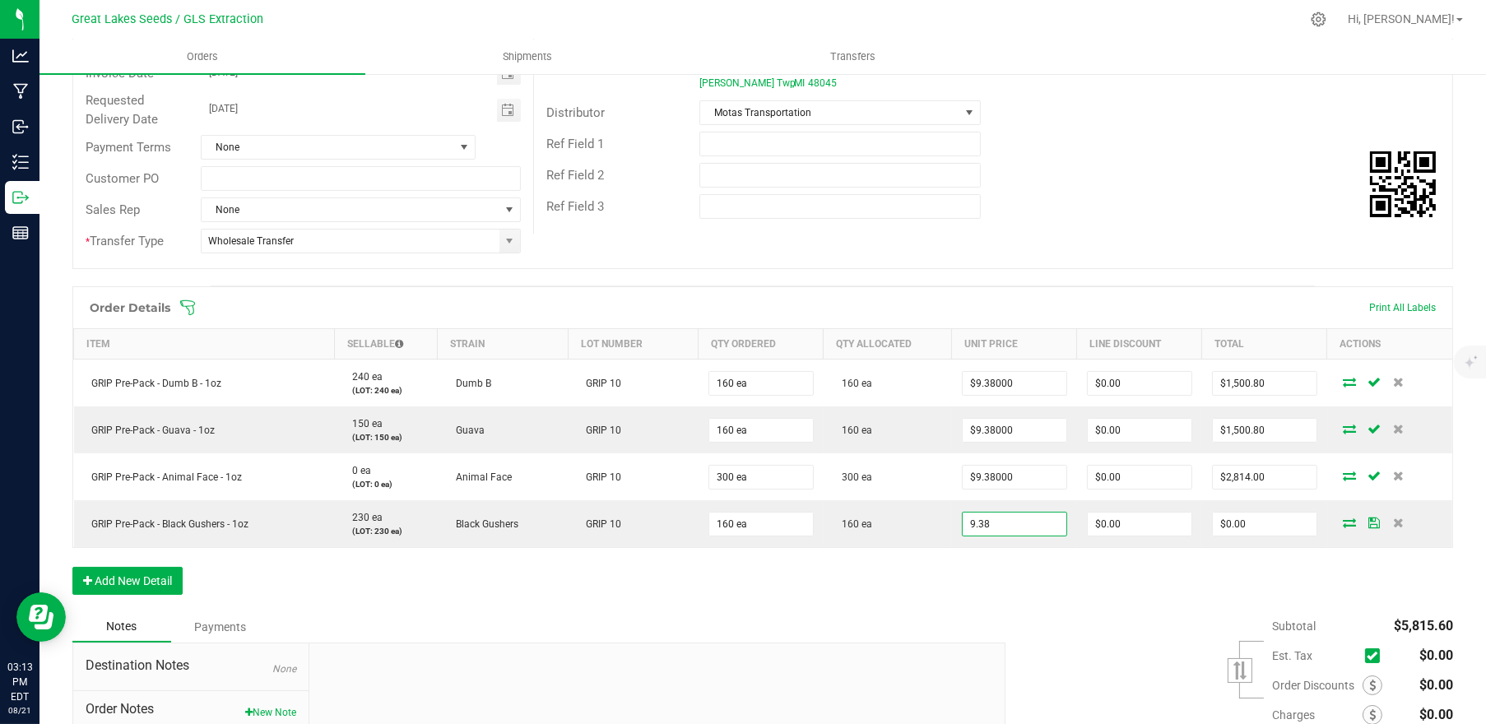
type input "$9.38000"
type input "$1,500.80"
click at [1008, 577] on div "Order Details Print All Labels Item Sellable Strain Lot Number Qty Ordered Qty …" at bounding box center [762, 448] width 1380 height 325
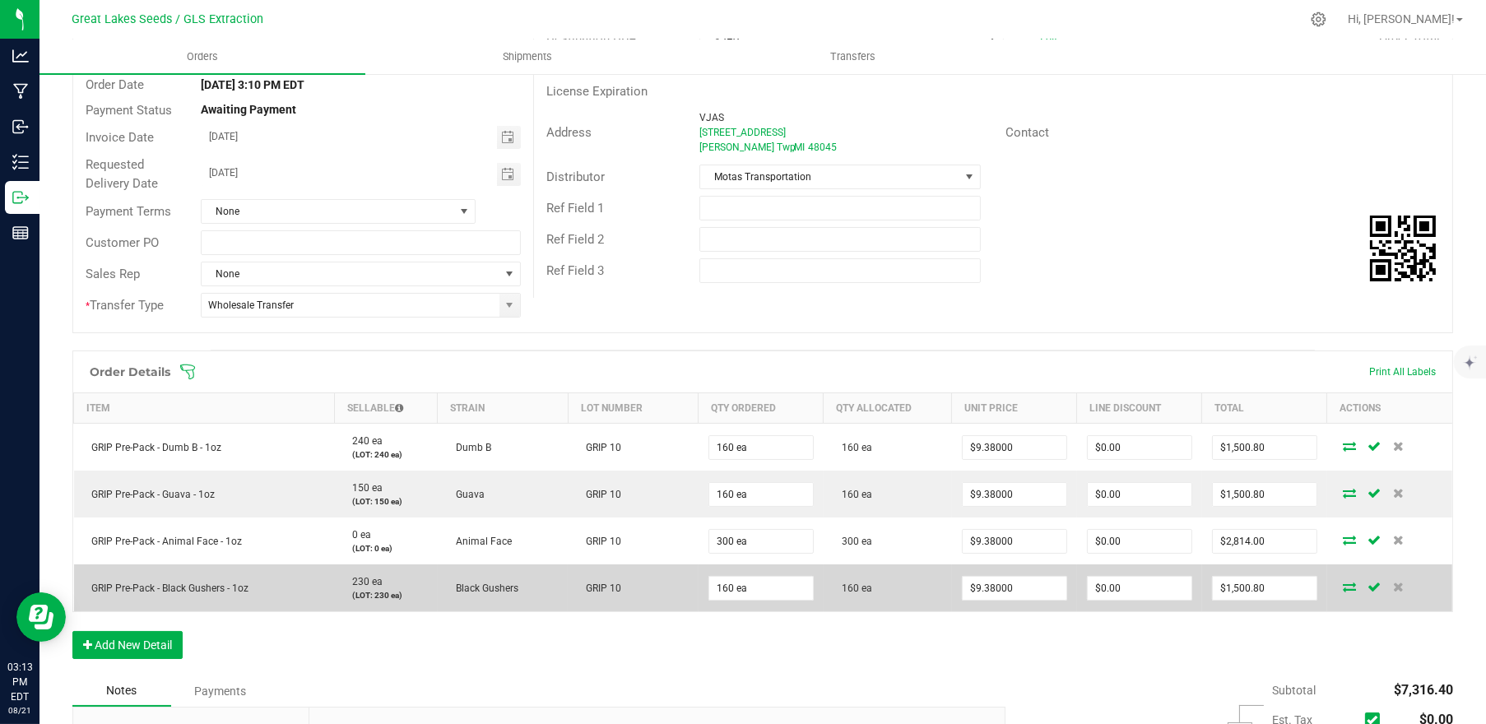
scroll to position [0, 0]
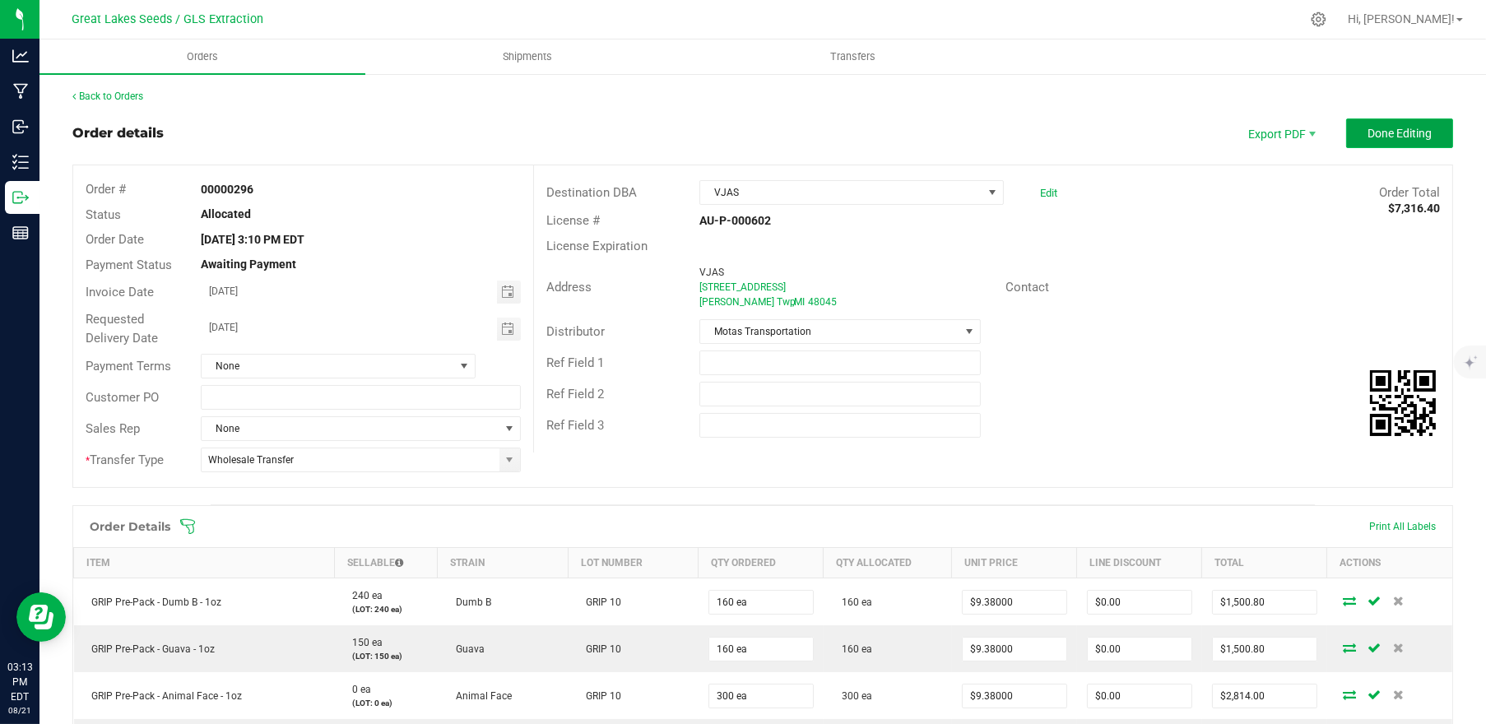
click at [1386, 137] on span "Done Editing" at bounding box center [1399, 133] width 64 height 13
